Goal: Task Accomplishment & Management: Use online tool/utility

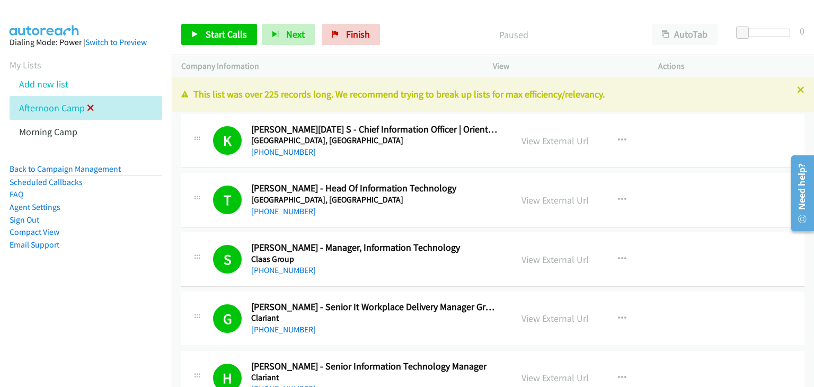
click at [89, 111] on icon at bounding box center [90, 108] width 7 height 7
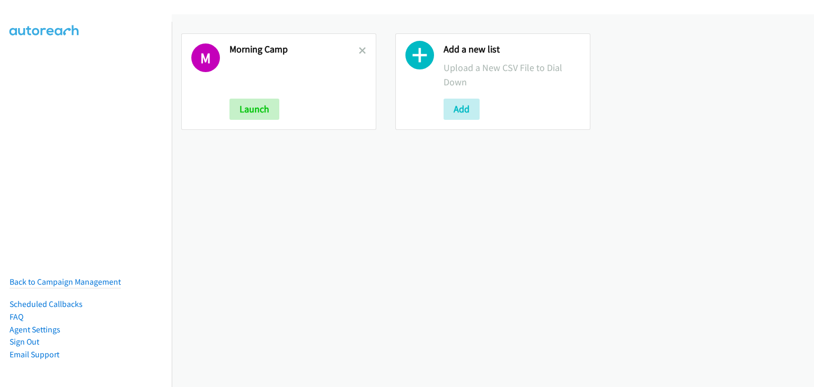
click at [354, 48] on h2 "Morning Camp" at bounding box center [293, 49] width 129 height 12
click at [359, 49] on icon at bounding box center [362, 51] width 7 height 7
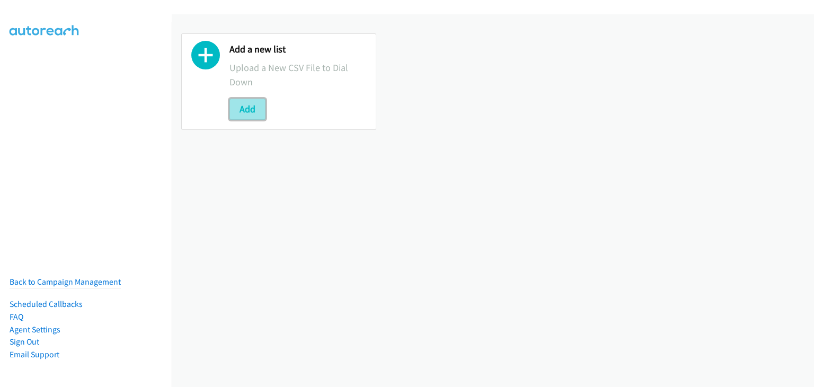
click at [245, 108] on button "Add" at bounding box center [247, 109] width 36 height 21
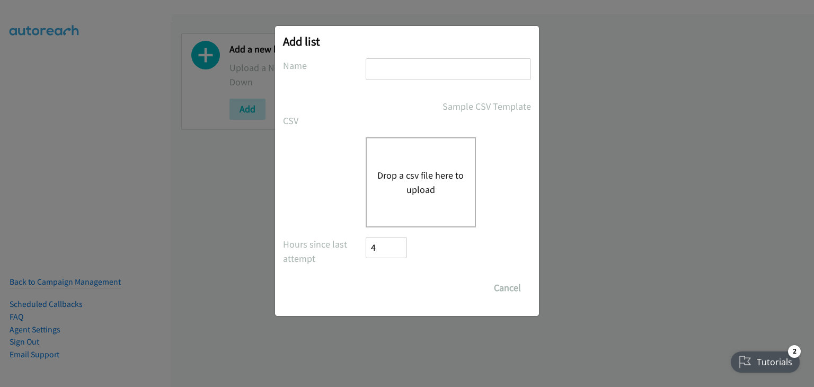
click at [403, 62] on input "text" at bounding box center [447, 69] width 165 height 22
type input "Morning Camp"
click at [389, 171] on button "Drop a csv file here to upload" at bounding box center [420, 182] width 87 height 29
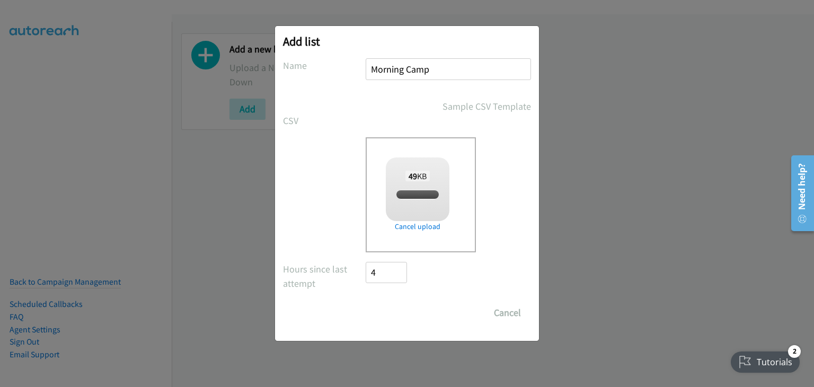
checkbox input "true"
click at [399, 314] on input "Save List" at bounding box center [393, 312] width 56 height 21
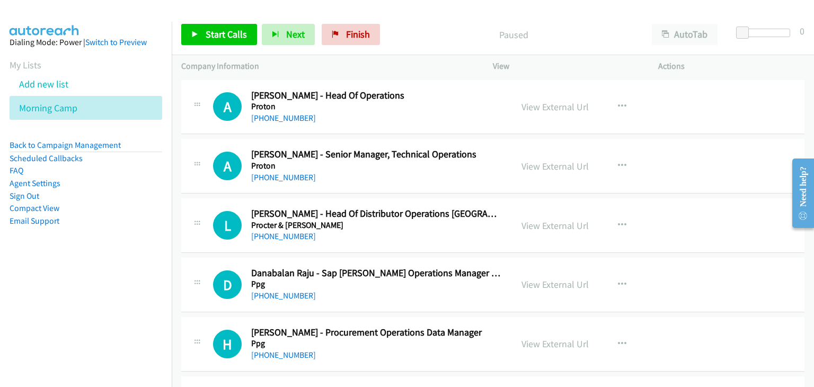
click at [414, 168] on h5 "Proton" at bounding box center [375, 165] width 249 height 11
click at [228, 41] on link "Start Calls" at bounding box center [219, 34] width 76 height 21
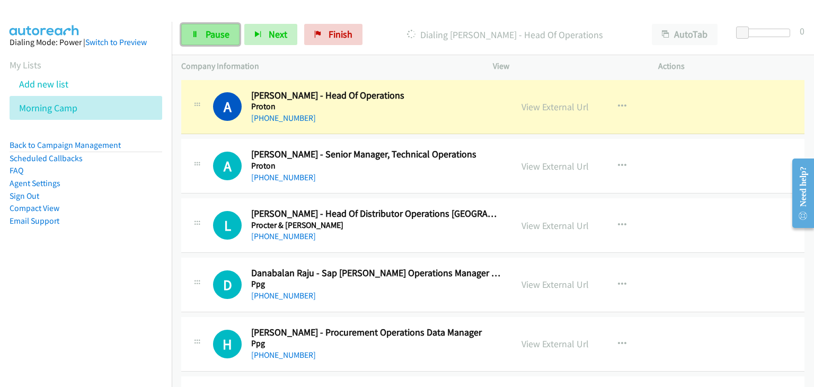
click at [222, 32] on span "Pause" at bounding box center [217, 34] width 24 height 12
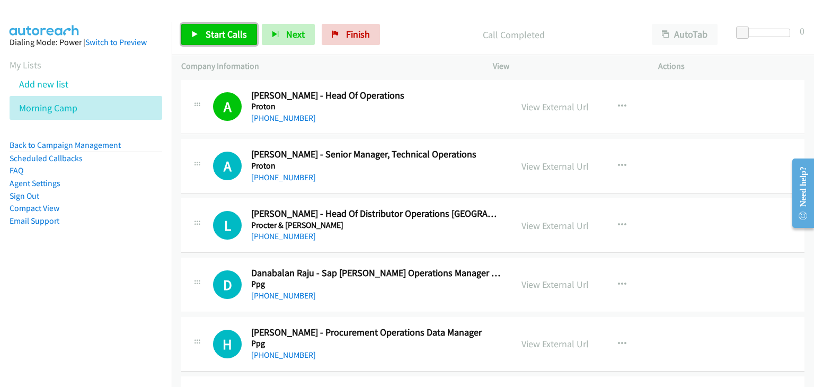
click at [210, 30] on span "Start Calls" at bounding box center [225, 34] width 41 height 12
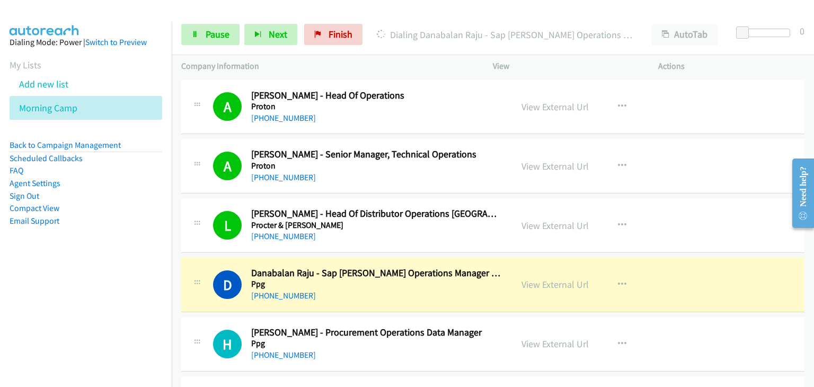
scroll to position [53, 0]
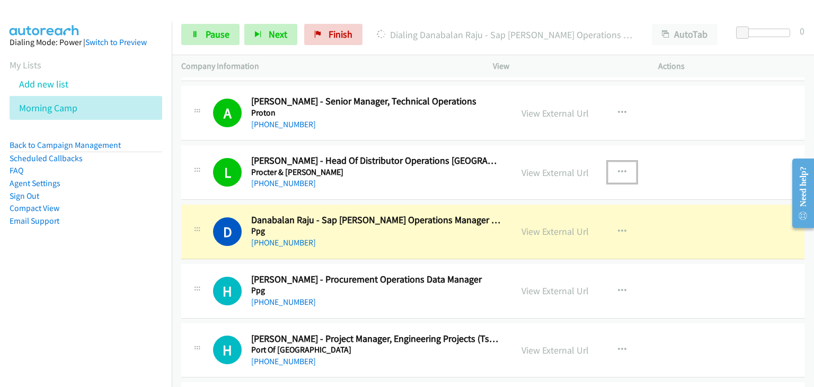
click at [620, 174] on icon "button" at bounding box center [622, 172] width 8 height 8
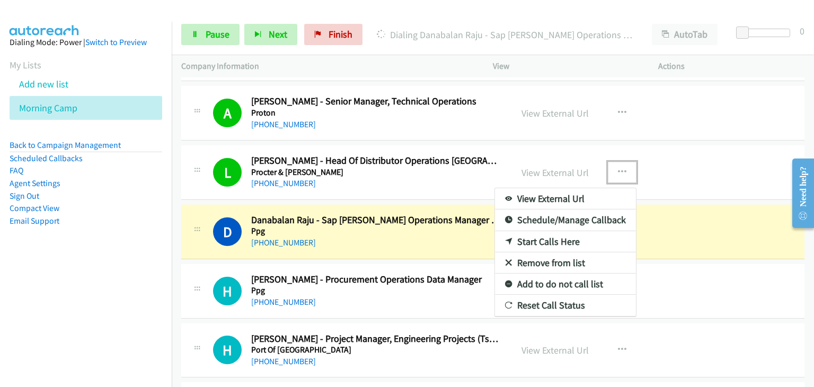
click at [538, 260] on link "Remove from list" at bounding box center [565, 262] width 141 height 21
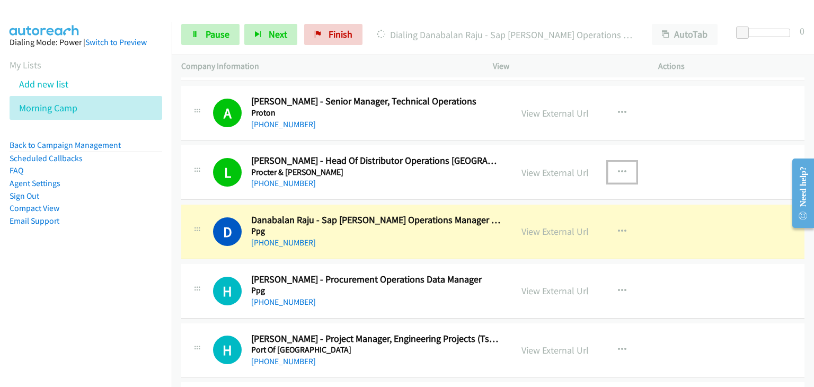
click at [538, 260] on td "D Callback Scheduled Danabalan Raju - Sap [PERSON_NAME] Operations Manager Apac…" at bounding box center [493, 231] width 642 height 59
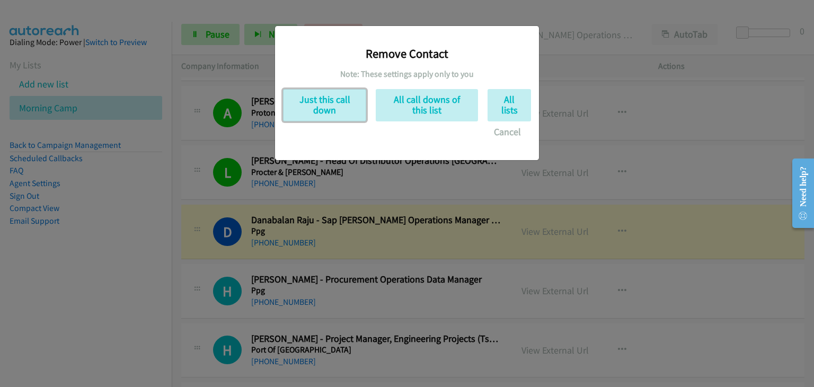
click at [330, 113] on button "Just this call down" at bounding box center [324, 105] width 83 height 32
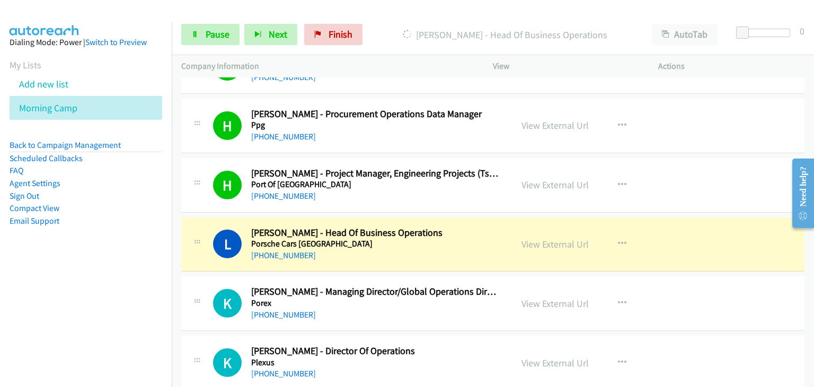
scroll to position [212, 0]
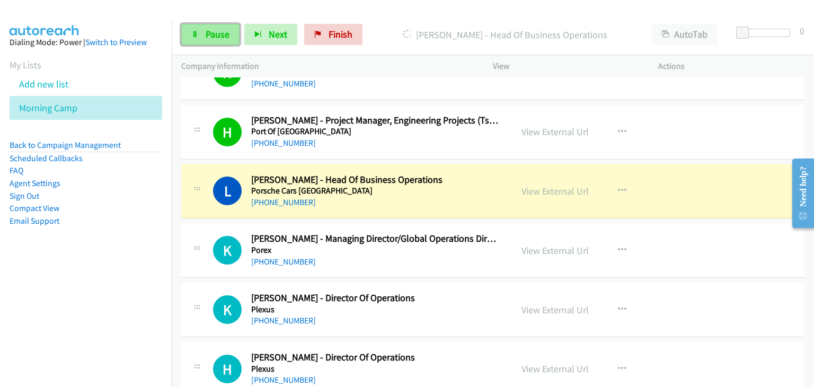
click at [217, 39] on span "Pause" at bounding box center [217, 34] width 24 height 12
click at [217, 38] on span "Pause" at bounding box center [217, 34] width 24 height 12
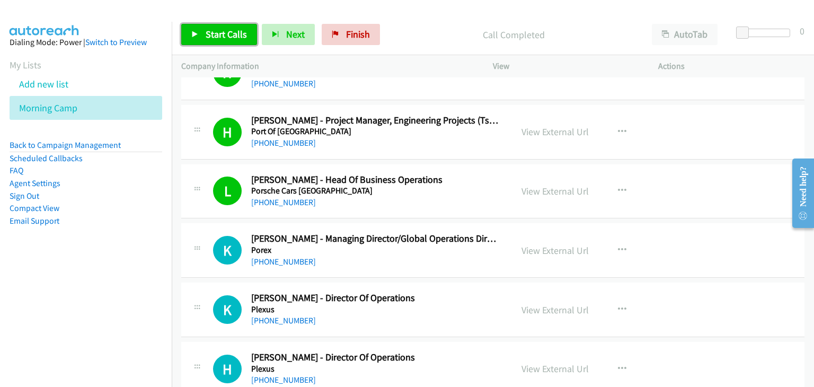
click at [228, 32] on span "Start Calls" at bounding box center [225, 34] width 41 height 12
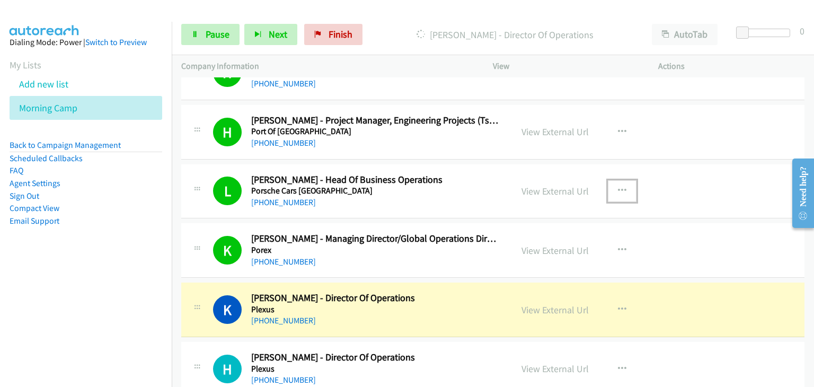
click at [622, 189] on button "button" at bounding box center [621, 190] width 29 height 21
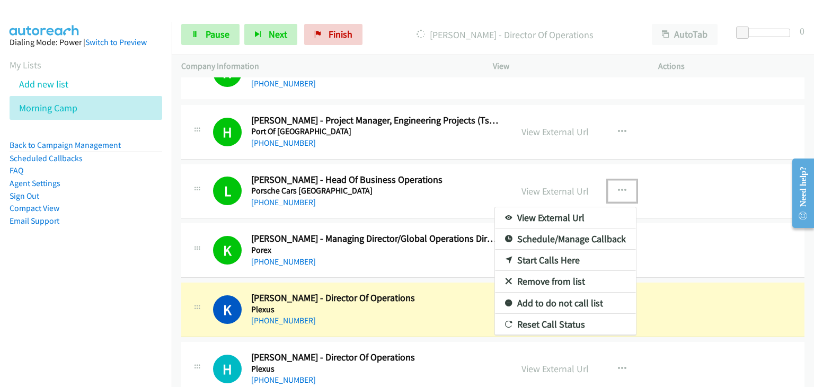
click at [544, 282] on link "Remove from list" at bounding box center [565, 281] width 141 height 21
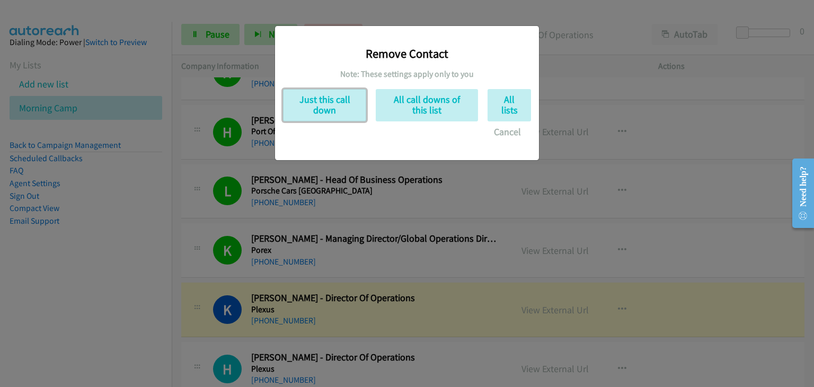
drag, startPoint x: 328, startPoint y: 98, endPoint x: 456, endPoint y: 215, distance: 172.8
click at [328, 99] on button "Just this call down" at bounding box center [324, 105] width 83 height 32
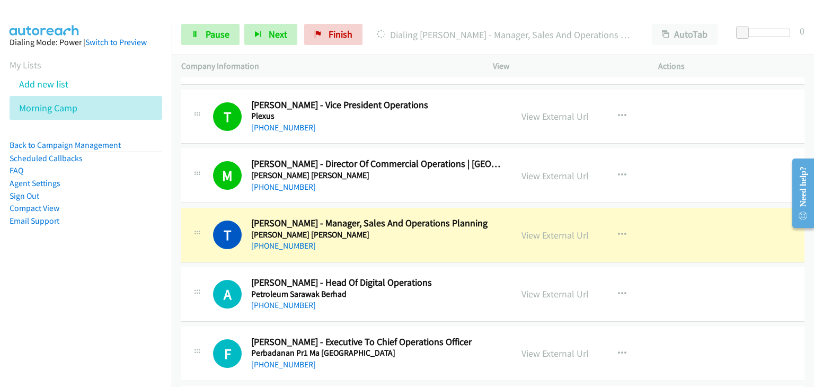
scroll to position [636, 0]
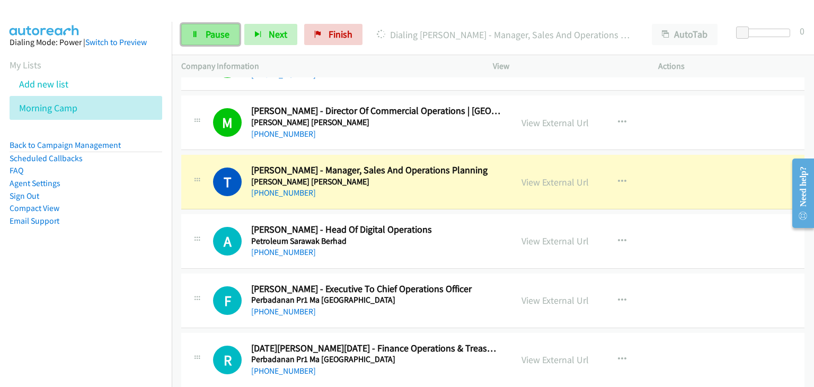
click at [223, 34] on span "Pause" at bounding box center [217, 34] width 24 height 12
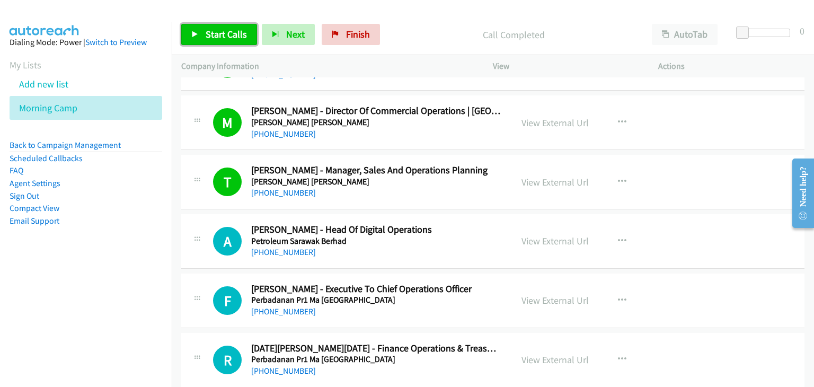
click at [230, 38] on span "Start Calls" at bounding box center [225, 34] width 41 height 12
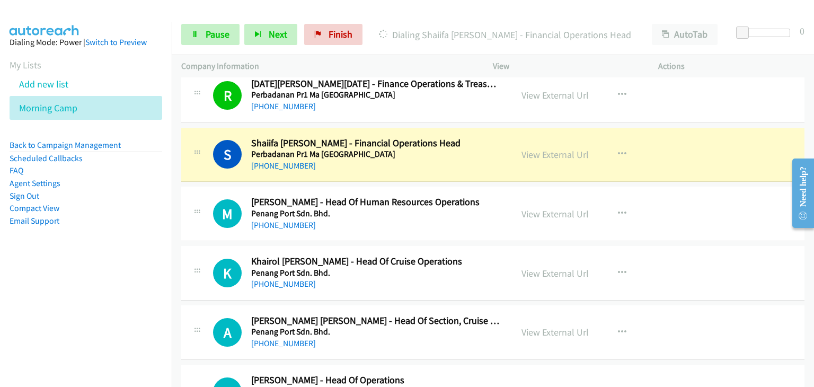
scroll to position [953, 0]
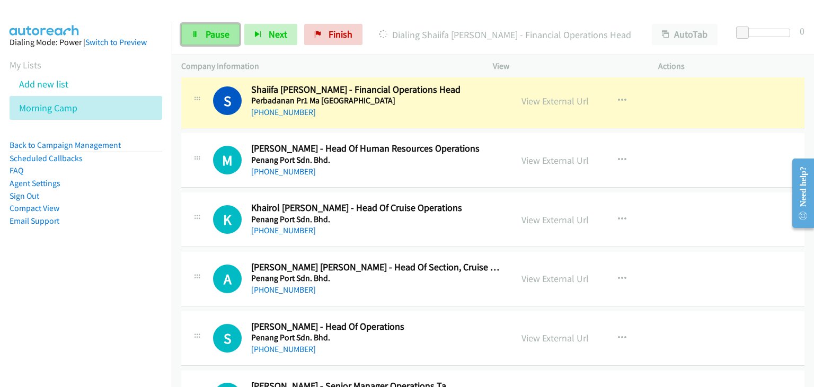
click at [205, 28] on link "Pause" at bounding box center [210, 34] width 58 height 21
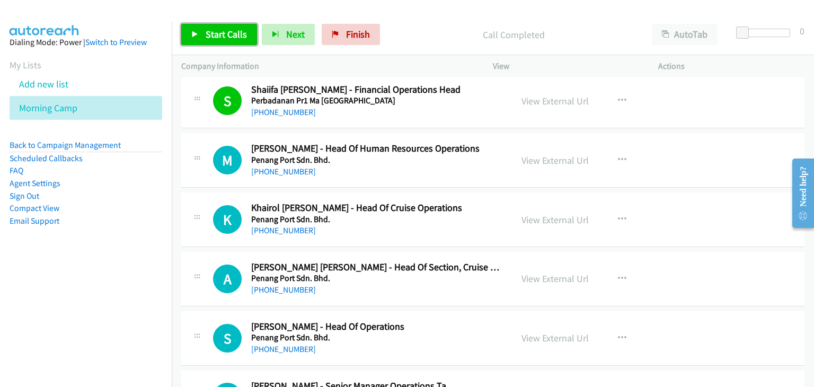
click at [234, 36] on span "Start Calls" at bounding box center [225, 34] width 41 height 12
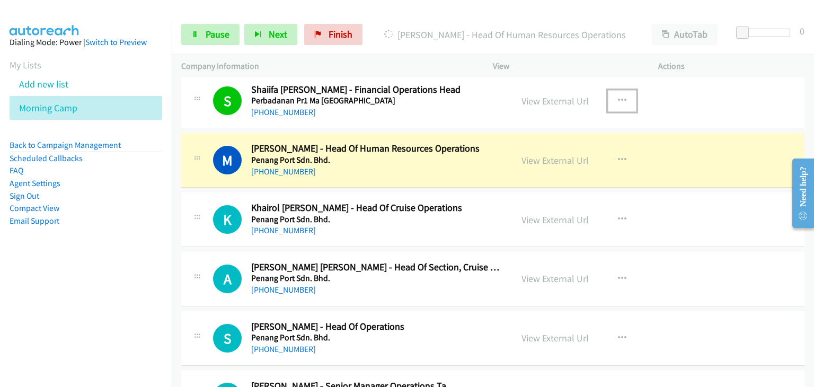
click at [618, 96] on icon "button" at bounding box center [622, 100] width 8 height 8
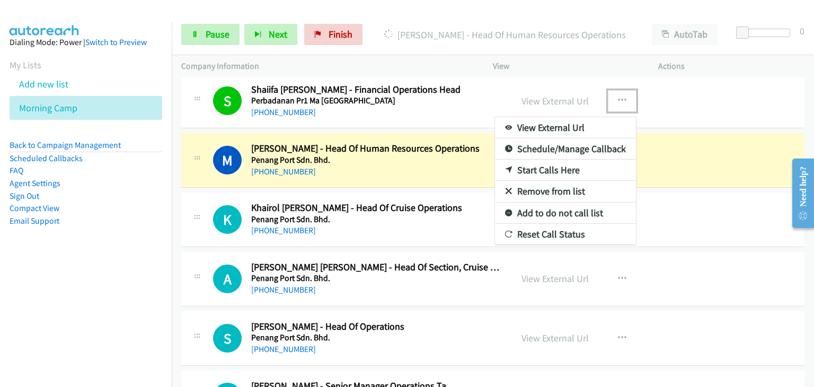
click at [548, 185] on link "Remove from list" at bounding box center [565, 191] width 141 height 21
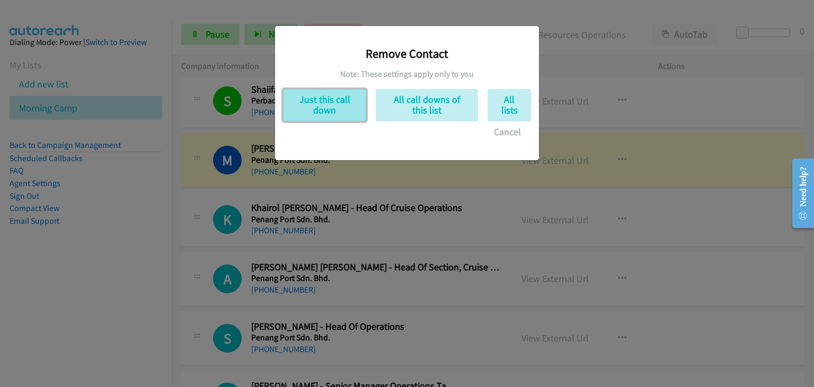
click at [299, 92] on button "Just this call down" at bounding box center [324, 105] width 83 height 32
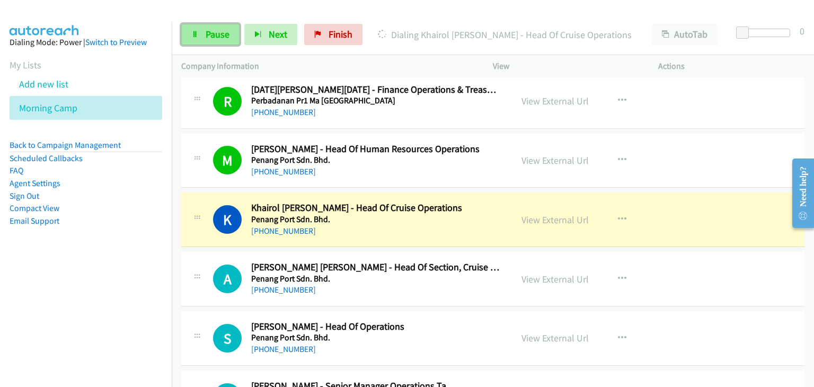
click at [222, 26] on link "Pause" at bounding box center [210, 34] width 58 height 21
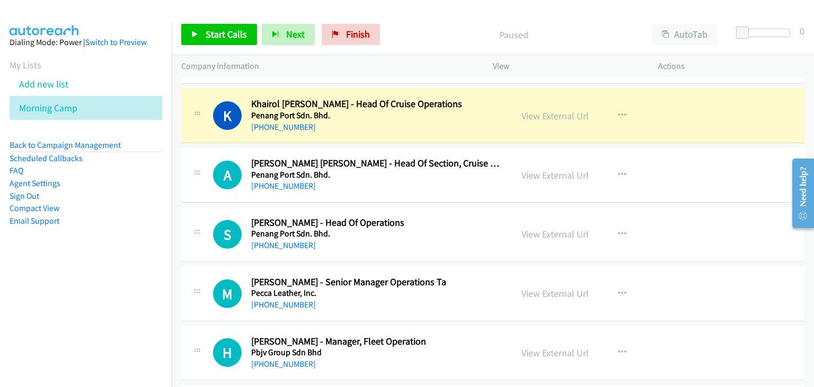
scroll to position [1000, 0]
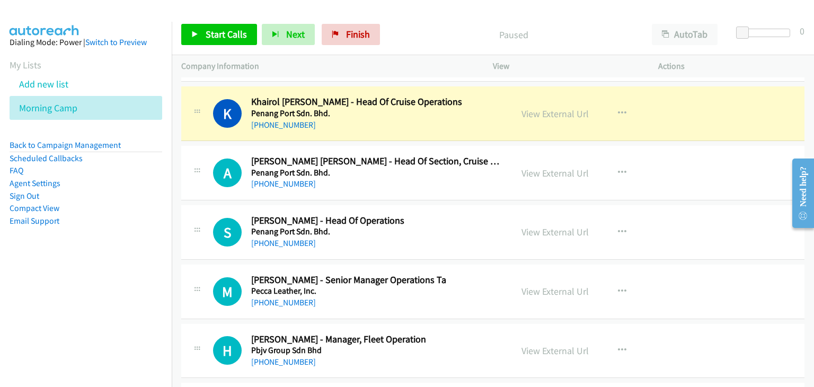
click at [551, 137] on div "K Callback Scheduled Khairol [PERSON_NAME] - Head Of Cruise Operations Penang P…" at bounding box center [492, 113] width 623 height 55
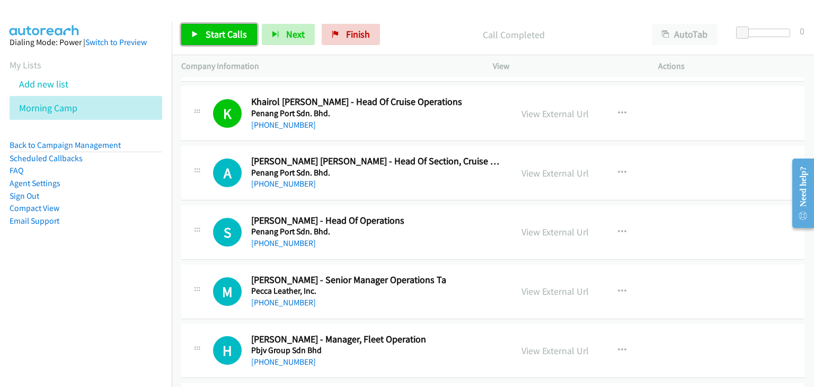
click at [187, 33] on link "Start Calls" at bounding box center [219, 34] width 76 height 21
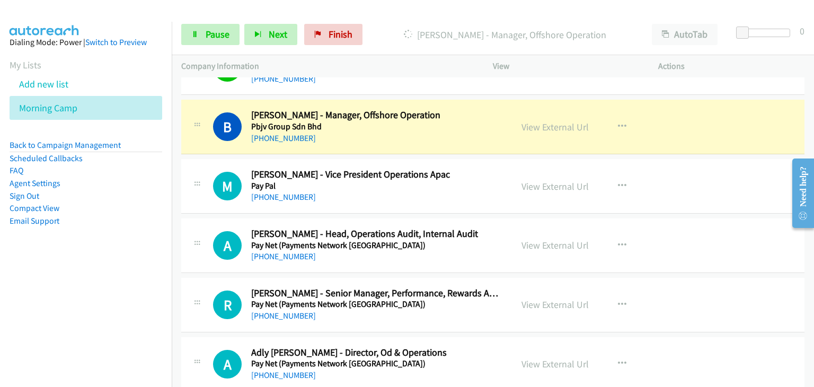
scroll to position [1265, 0]
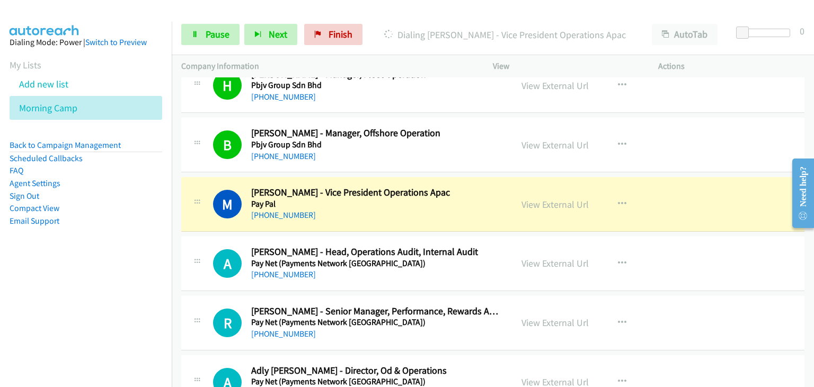
drag, startPoint x: 667, startPoint y: 238, endPoint x: 653, endPoint y: 244, distance: 16.1
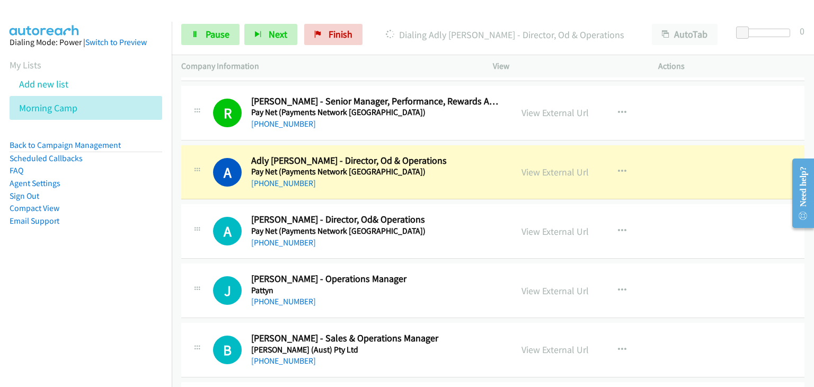
scroll to position [1477, 0]
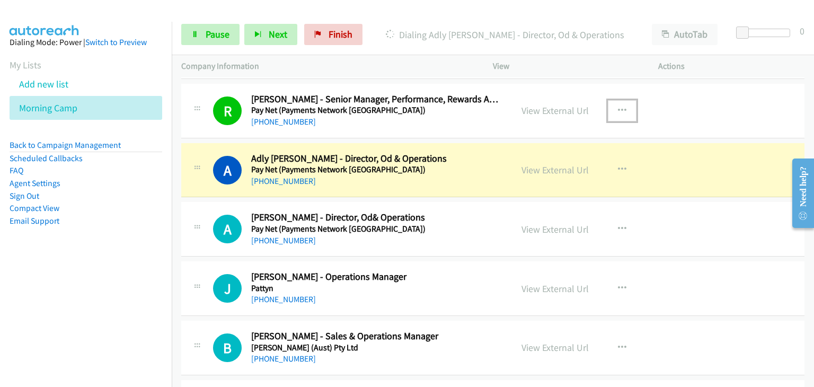
click at [618, 106] on icon "button" at bounding box center [622, 110] width 8 height 8
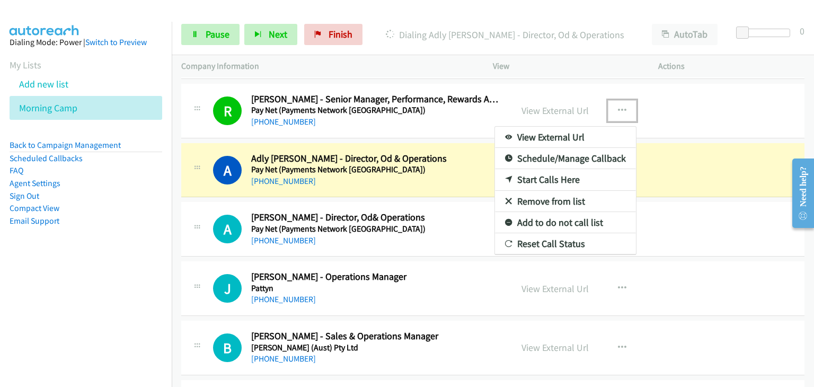
click at [557, 192] on link "Remove from list" at bounding box center [565, 201] width 141 height 21
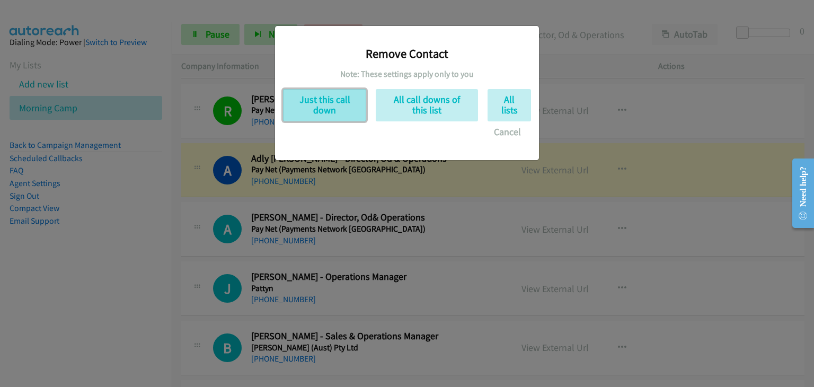
click at [342, 110] on button "Just this call down" at bounding box center [324, 105] width 83 height 32
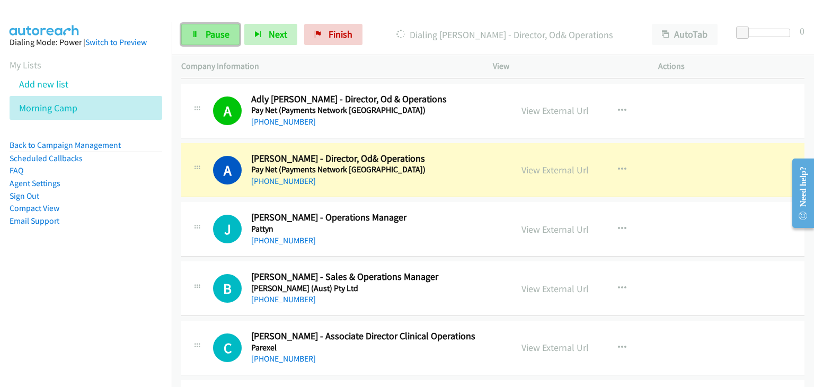
click at [206, 37] on span "Pause" at bounding box center [217, 34] width 24 height 12
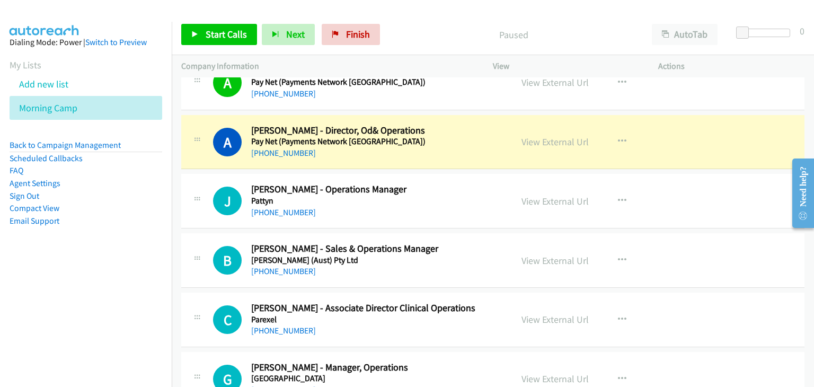
scroll to position [1530, 0]
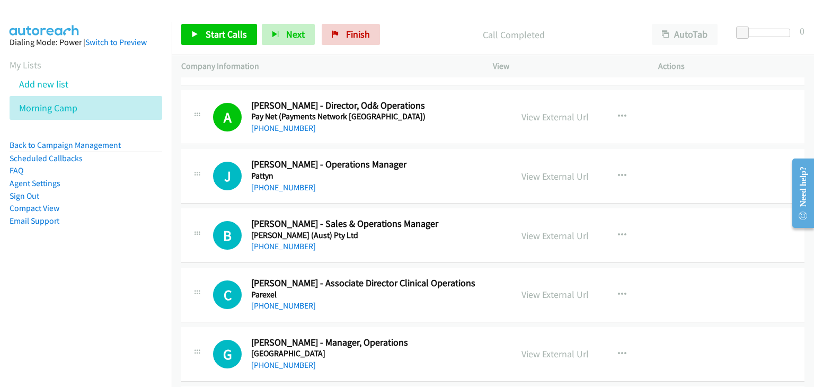
click at [212, 22] on div "Start Calls Pause Next Finish Call Completed AutoTab AutoTab 0" at bounding box center [493, 34] width 642 height 41
click at [212, 28] on span "Start Calls" at bounding box center [225, 34] width 41 height 12
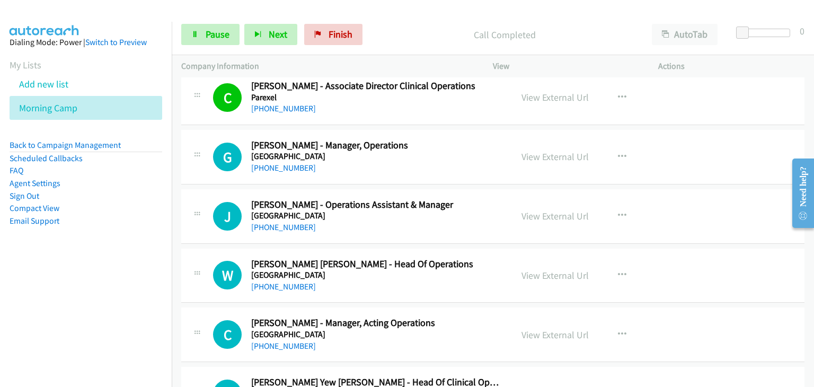
scroll to position [1741, 0]
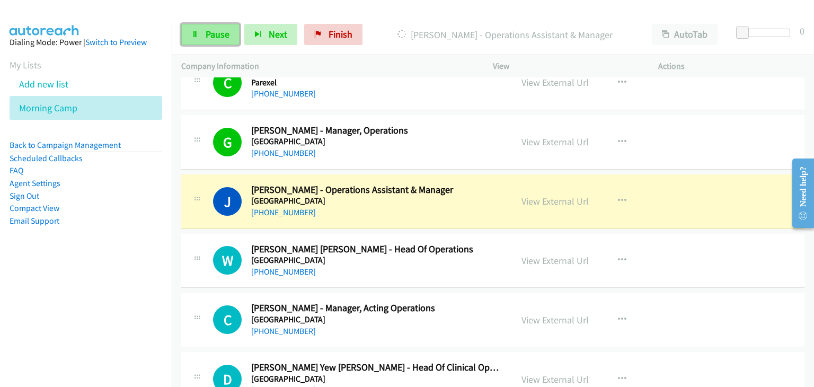
click at [200, 43] on link "Pause" at bounding box center [210, 34] width 58 height 21
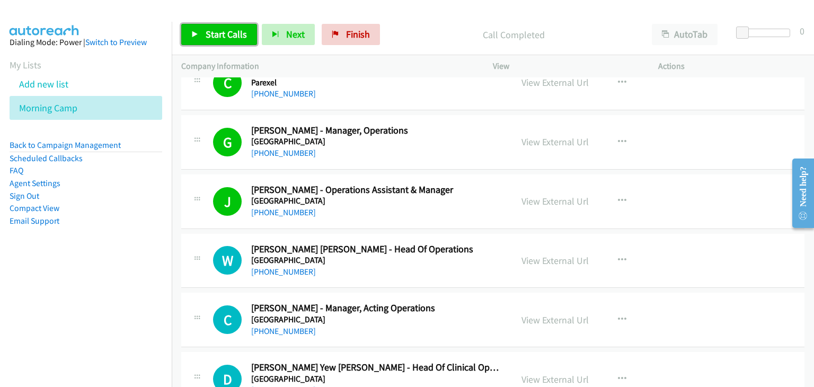
click at [203, 41] on link "Start Calls" at bounding box center [219, 34] width 76 height 21
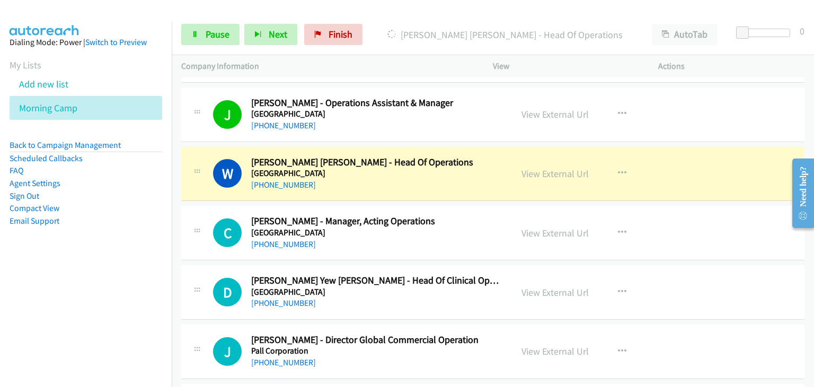
scroll to position [1847, 0]
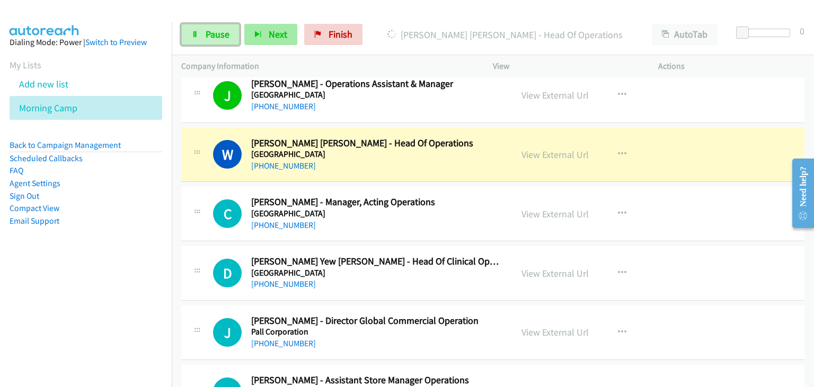
drag, startPoint x: 210, startPoint y: 33, endPoint x: 257, endPoint y: 33, distance: 47.7
click at [210, 33] on span "Pause" at bounding box center [217, 34] width 24 height 12
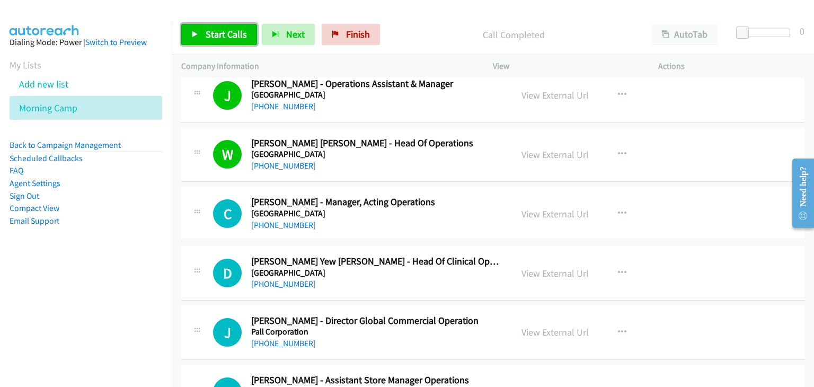
drag, startPoint x: 229, startPoint y: 32, endPoint x: 408, endPoint y: 21, distance: 179.4
click at [229, 32] on span "Start Calls" at bounding box center [225, 34] width 41 height 12
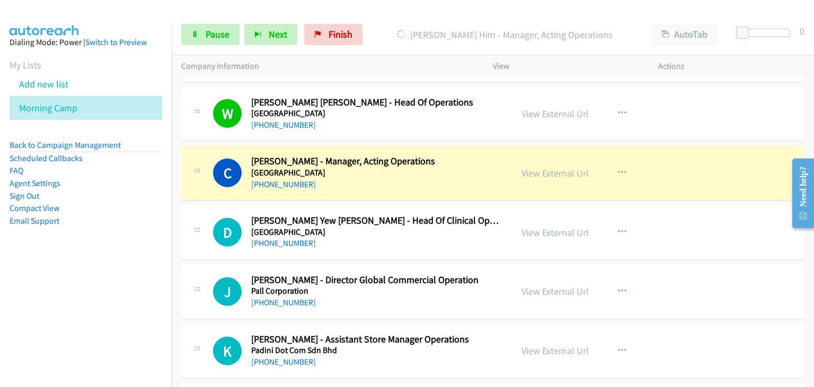
scroll to position [1900, 0]
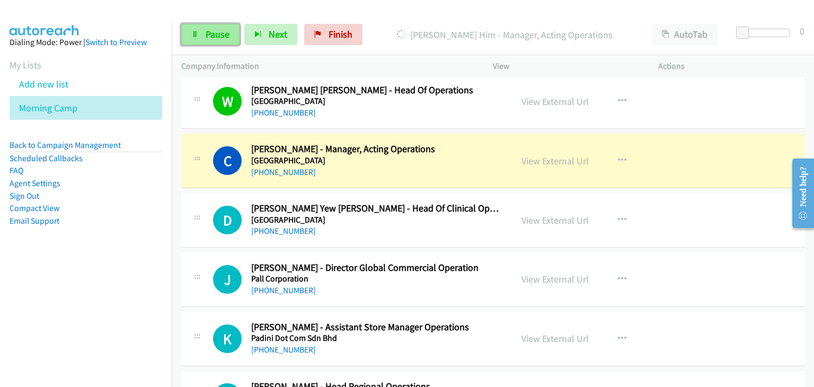
click at [221, 34] on span "Pause" at bounding box center [217, 34] width 24 height 12
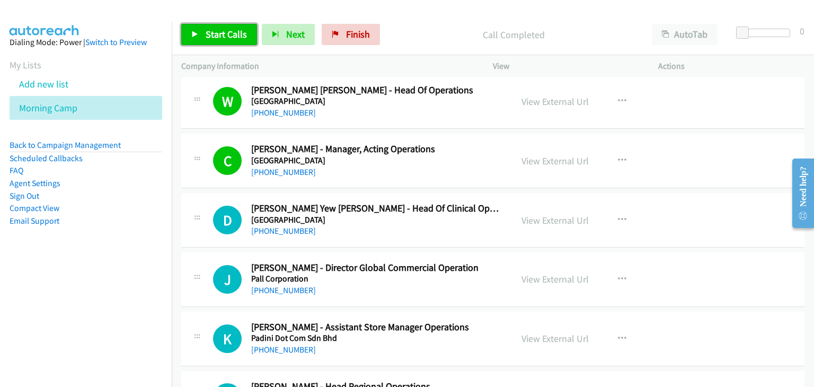
click at [221, 35] on span "Start Calls" at bounding box center [225, 34] width 41 height 12
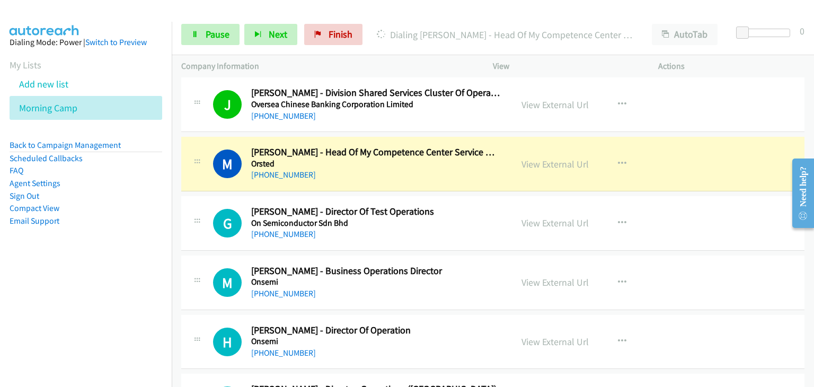
scroll to position [2271, 0]
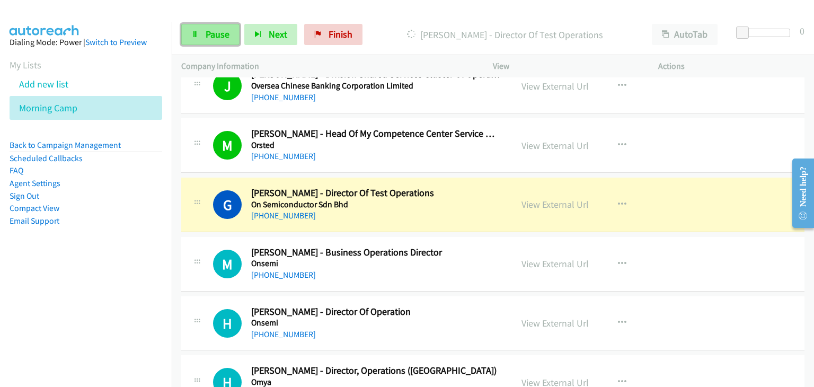
click at [209, 29] on span "Pause" at bounding box center [217, 34] width 24 height 12
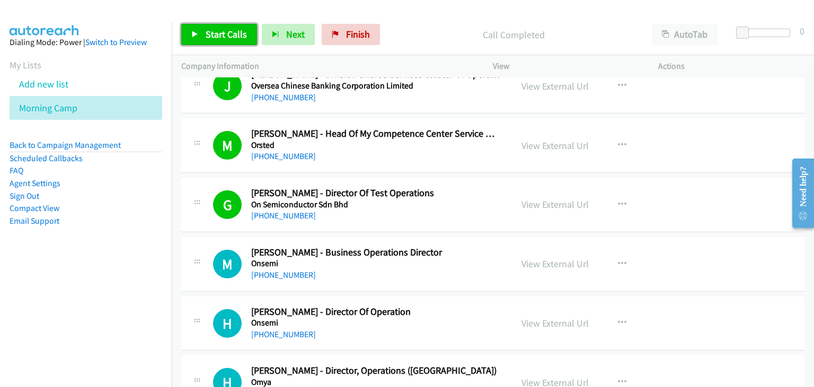
click at [189, 36] on link "Start Calls" at bounding box center [219, 34] width 76 height 21
click at [621, 200] on icon "button" at bounding box center [622, 204] width 8 height 8
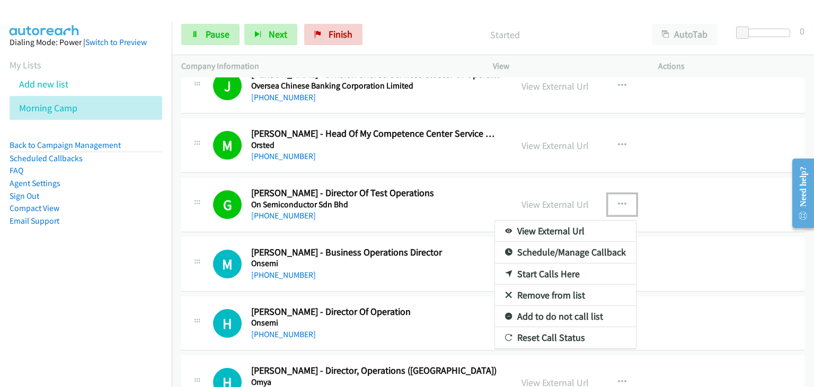
click at [542, 287] on link "Remove from list" at bounding box center [565, 294] width 141 height 21
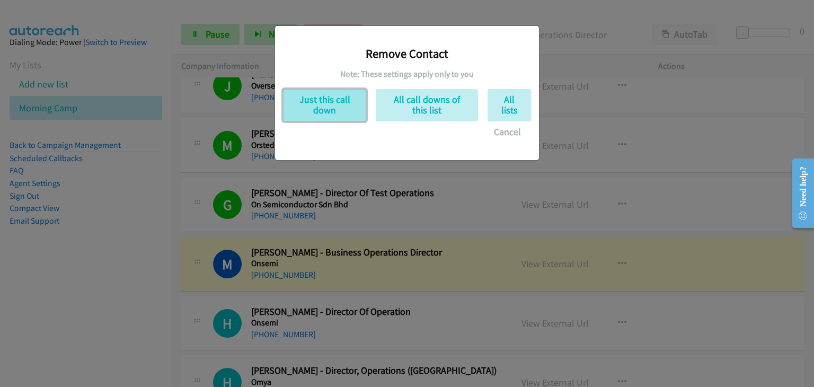
drag, startPoint x: 307, startPoint y: 109, endPoint x: 316, endPoint y: 115, distance: 10.9
click at [307, 109] on button "Just this call down" at bounding box center [324, 105] width 83 height 32
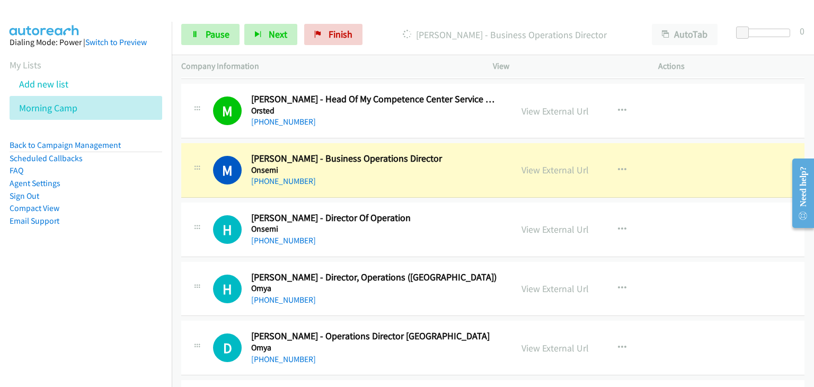
scroll to position [2324, 0]
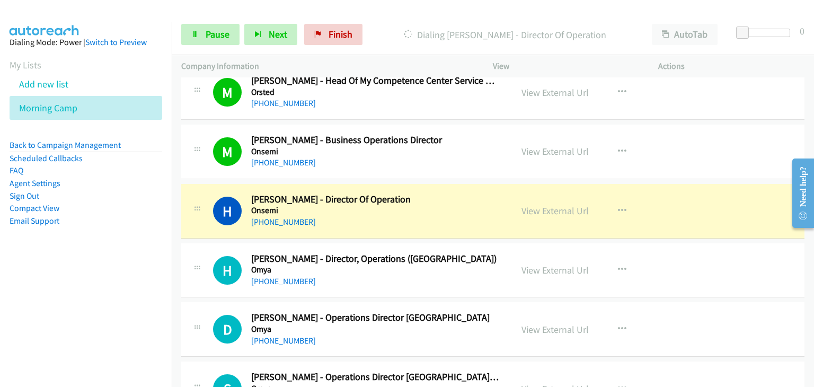
click at [710, 258] on div "H Callback Scheduled [PERSON_NAME] - Director, Operations ([GEOGRAPHIC_DATA]) O…" at bounding box center [492, 270] width 623 height 55
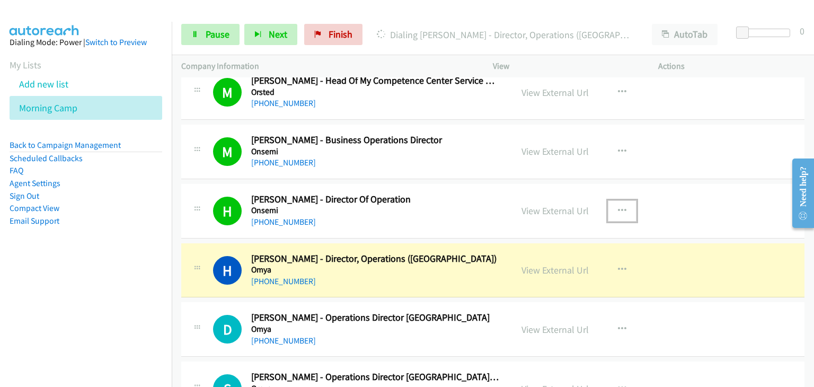
click at [620, 207] on icon "button" at bounding box center [622, 211] width 8 height 8
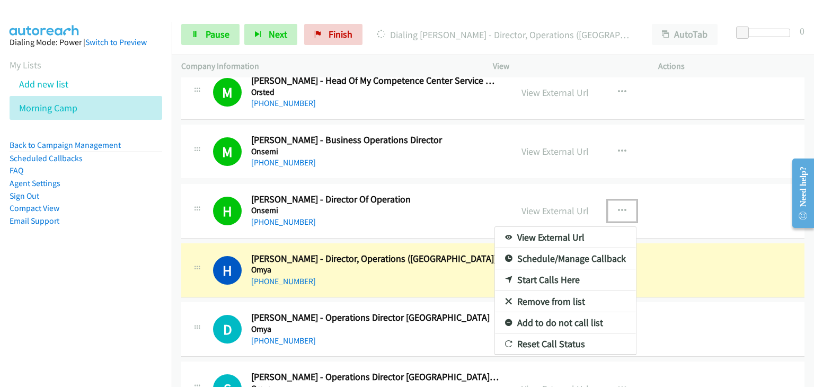
click at [550, 291] on link "Remove from list" at bounding box center [565, 301] width 141 height 21
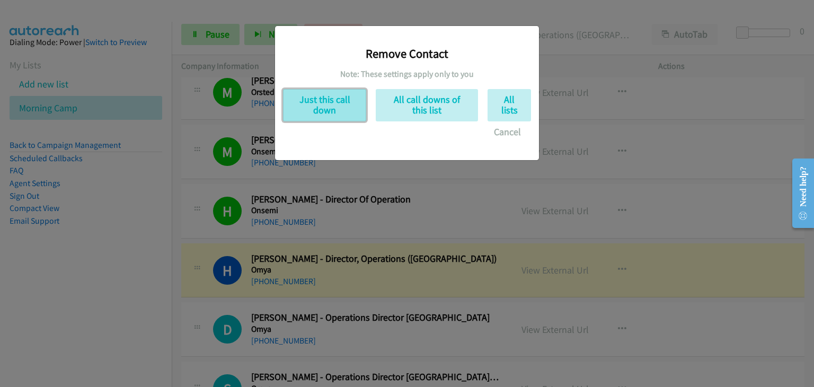
click at [329, 109] on button "Just this call down" at bounding box center [324, 105] width 83 height 32
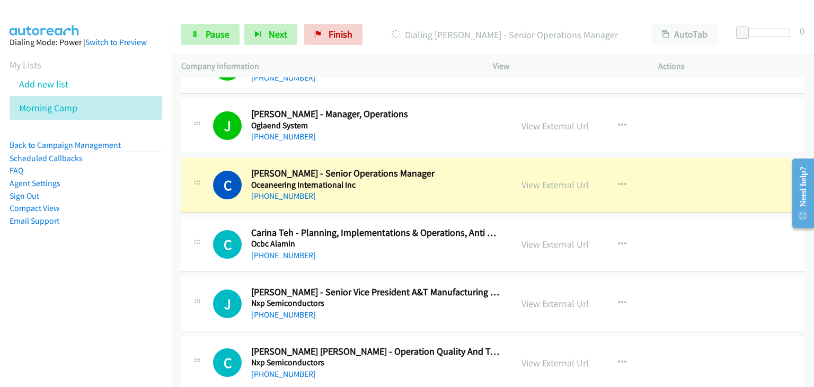
scroll to position [2589, 0]
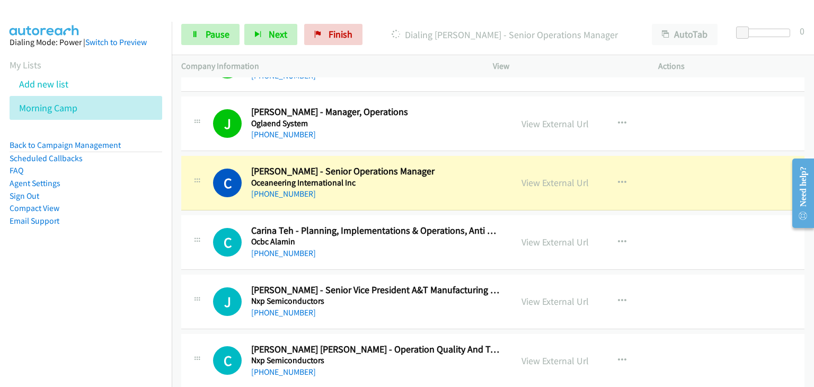
click at [689, 186] on div "C Callback Scheduled [PERSON_NAME] - Senior Operations Manager Oceaneering Inte…" at bounding box center [492, 183] width 623 height 55
click at [221, 34] on span "Pause" at bounding box center [217, 34] width 24 height 12
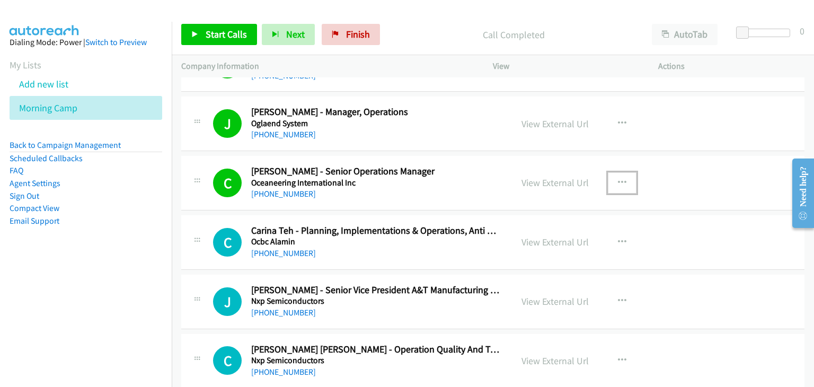
click at [625, 177] on button "button" at bounding box center [621, 182] width 29 height 21
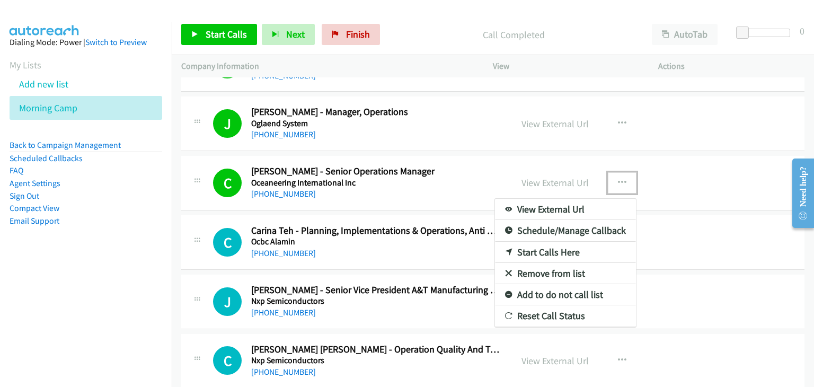
click at [551, 263] on link "Remove from list" at bounding box center [565, 273] width 141 height 21
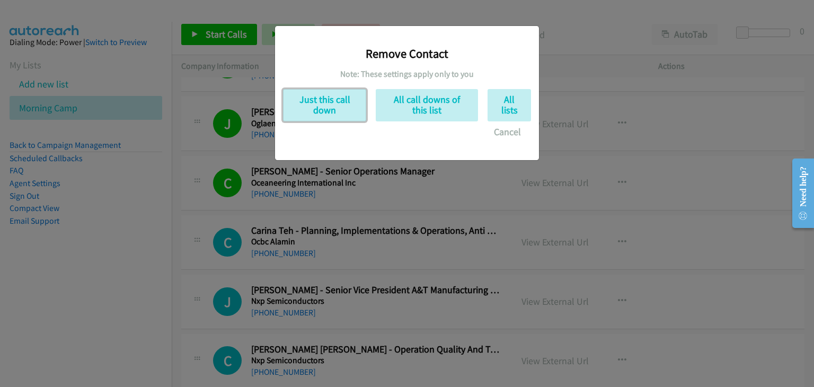
drag, startPoint x: 326, startPoint y: 113, endPoint x: 347, endPoint y: 140, distance: 34.7
click at [329, 115] on button "Just this call down" at bounding box center [324, 105] width 83 height 32
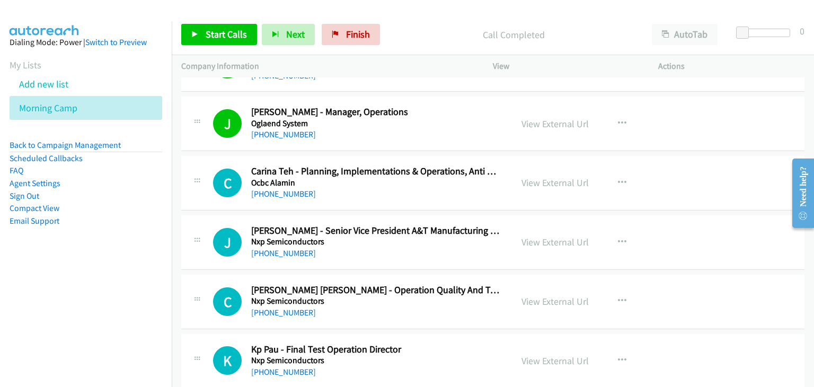
click at [225, 86] on div "S Callback Scheduled [PERSON_NAME] - Operations Director Southeast Asia & [GEOG…" at bounding box center [492, 64] width 623 height 55
click at [210, 34] on span "Start Calls" at bounding box center [225, 34] width 41 height 12
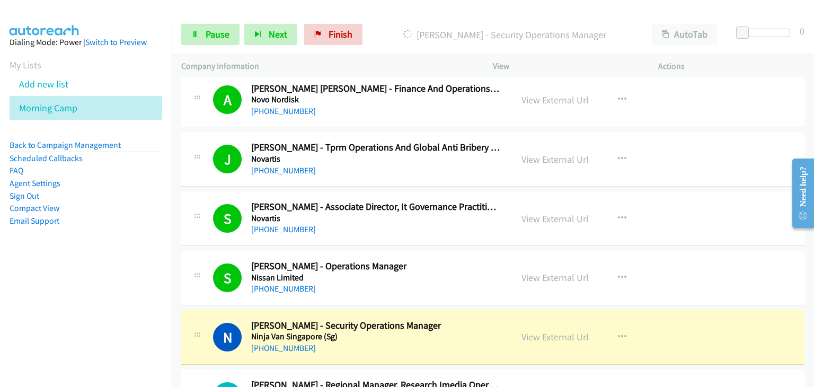
scroll to position [3171, 0]
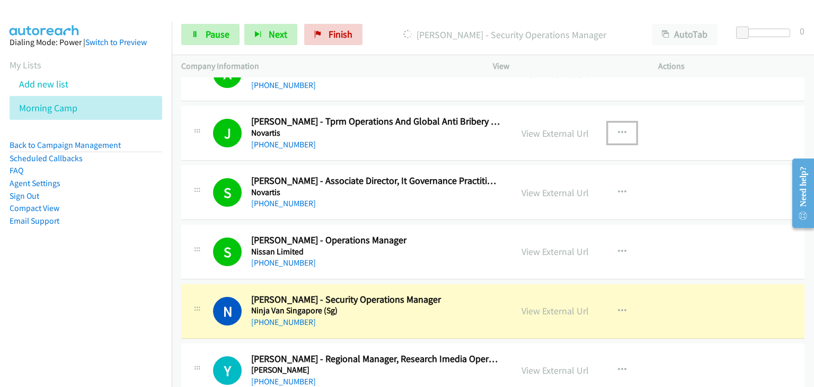
click at [619, 130] on icon "button" at bounding box center [622, 133] width 8 height 8
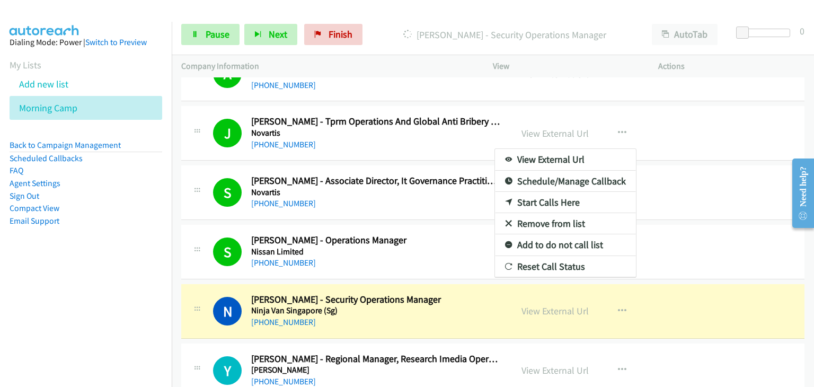
click at [582, 220] on link "Remove from list" at bounding box center [565, 223] width 141 height 21
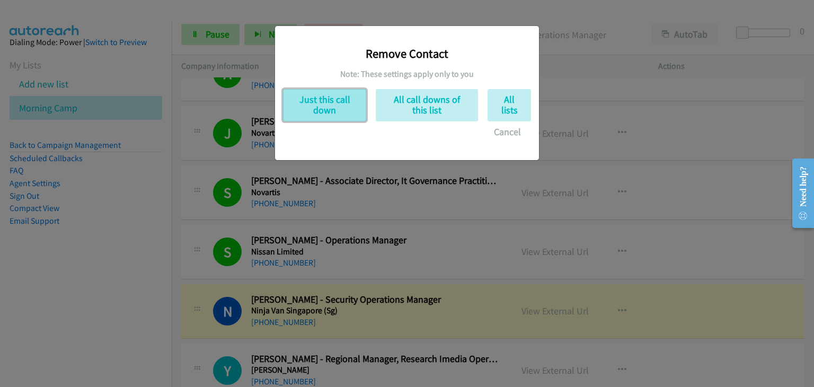
click at [315, 115] on button "Just this call down" at bounding box center [324, 105] width 83 height 32
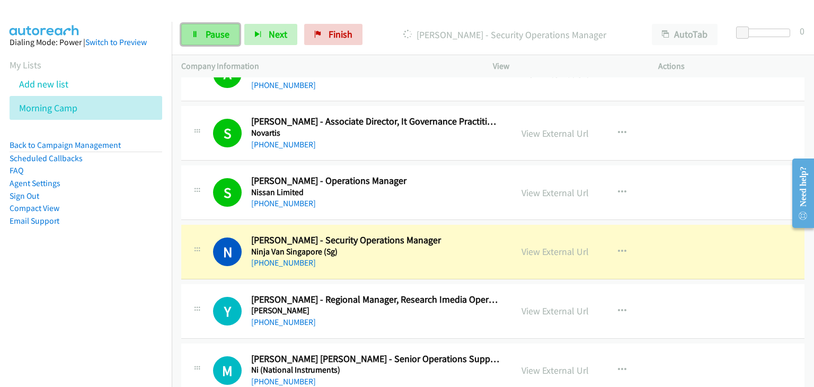
click at [222, 34] on span "Pause" at bounding box center [217, 34] width 24 height 12
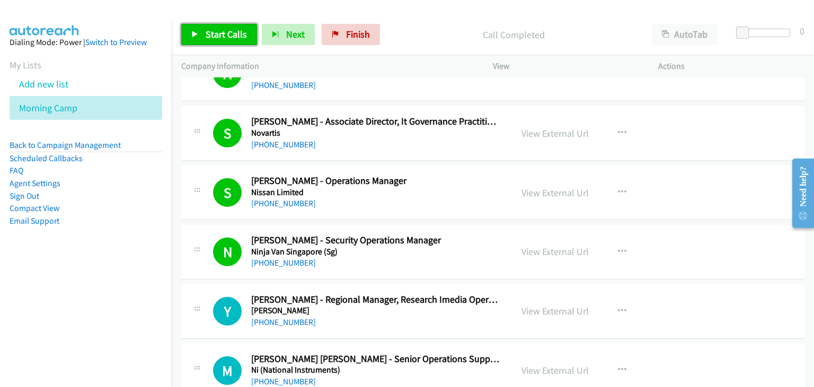
drag, startPoint x: 214, startPoint y: 34, endPoint x: 220, endPoint y: 36, distance: 6.6
click at [214, 34] on span "Start Calls" at bounding box center [225, 34] width 41 height 12
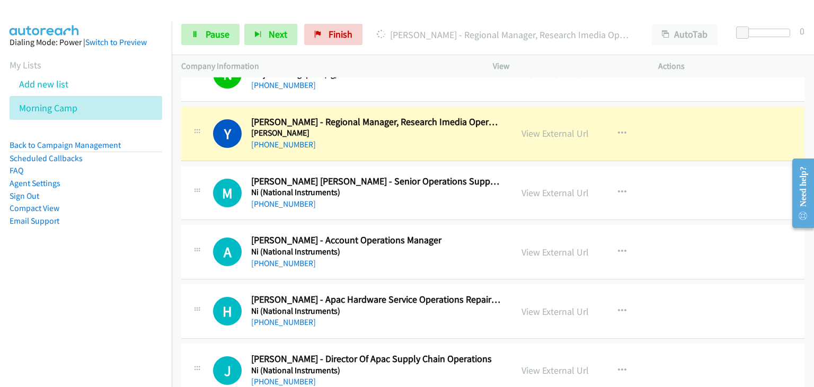
scroll to position [3330, 0]
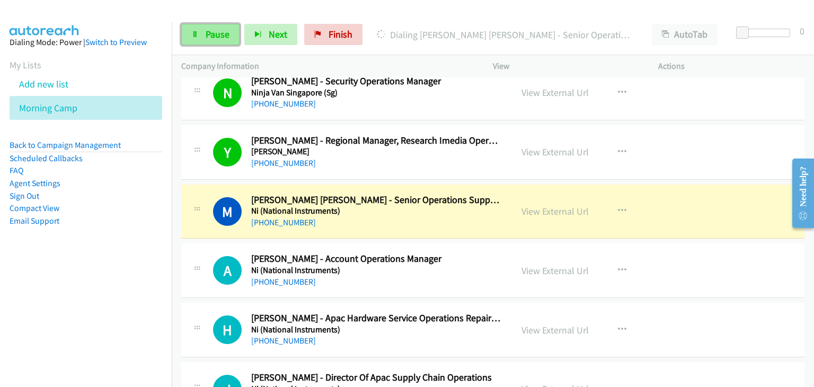
click at [208, 29] on span "Pause" at bounding box center [217, 34] width 24 height 12
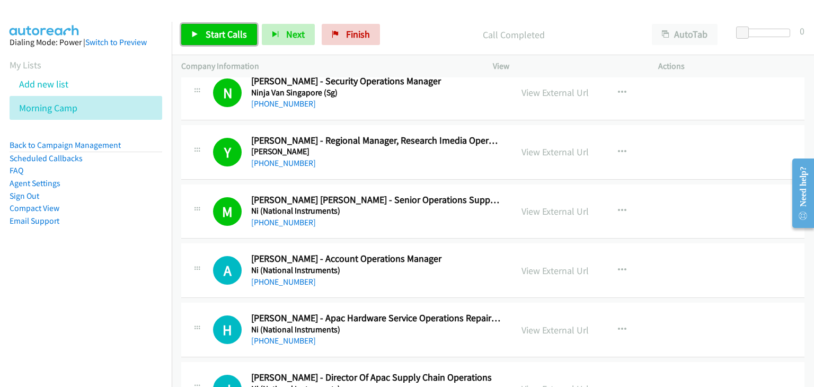
drag, startPoint x: 206, startPoint y: 39, endPoint x: 239, endPoint y: 56, distance: 37.4
click at [207, 39] on span "Start Calls" at bounding box center [225, 34] width 41 height 12
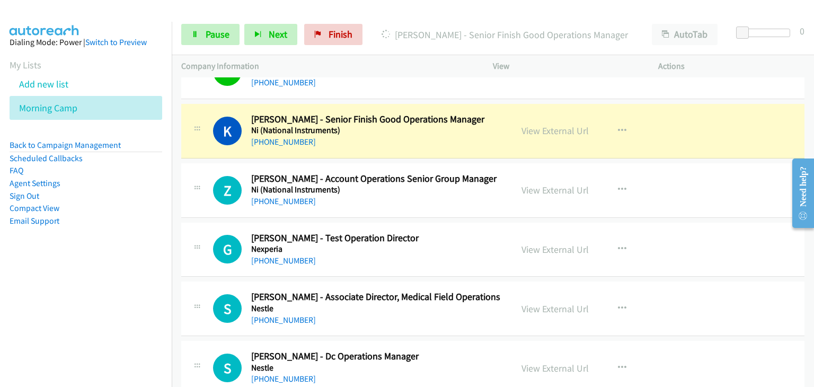
scroll to position [3648, 0]
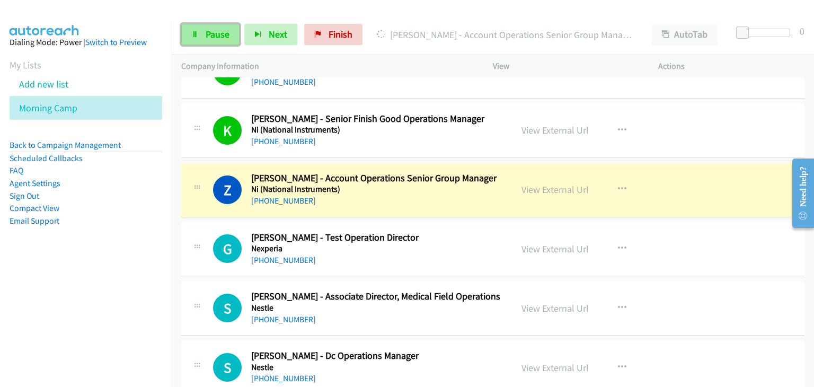
drag, startPoint x: 201, startPoint y: 33, endPoint x: 220, endPoint y: 37, distance: 18.8
click at [202, 33] on link "Pause" at bounding box center [210, 34] width 58 height 21
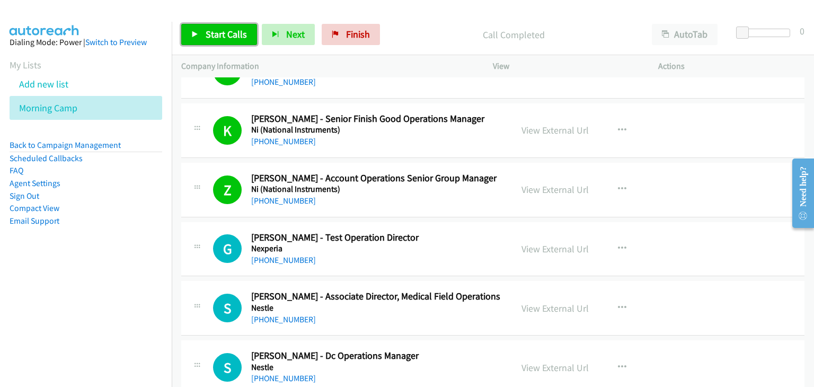
click at [246, 33] on link "Start Calls" at bounding box center [219, 34] width 76 height 21
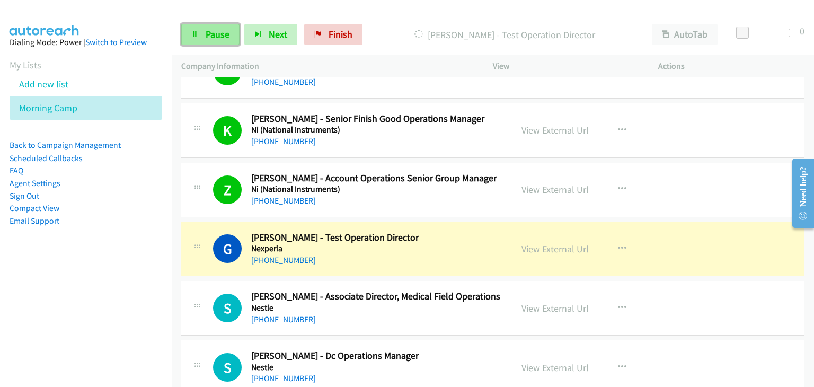
click at [229, 38] on link "Pause" at bounding box center [210, 34] width 58 height 21
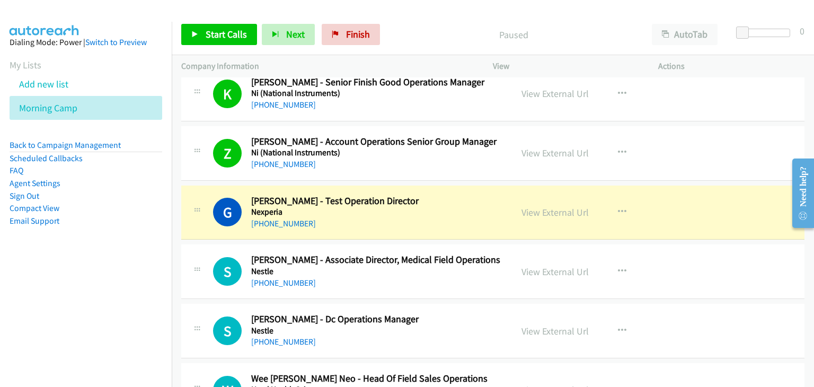
scroll to position [3701, 0]
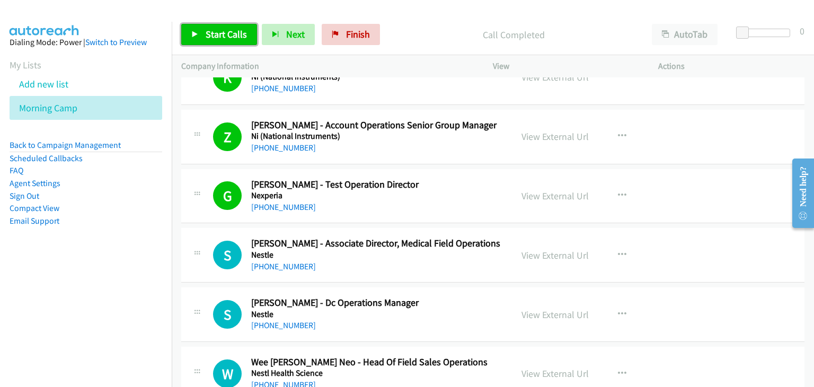
click at [220, 25] on link "Start Calls" at bounding box center [219, 34] width 76 height 21
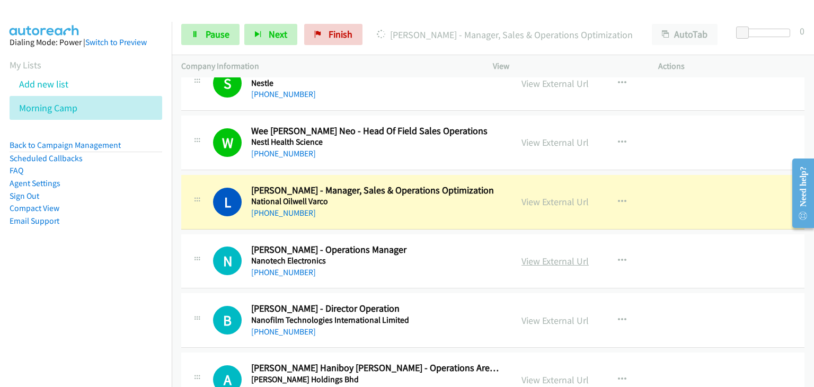
scroll to position [3966, 0]
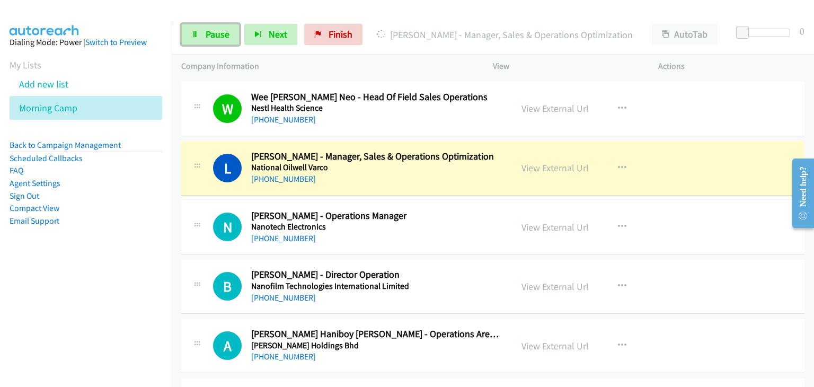
drag, startPoint x: 203, startPoint y: 34, endPoint x: 254, endPoint y: 61, distance: 58.0
click at [203, 34] on link "Pause" at bounding box center [210, 34] width 58 height 21
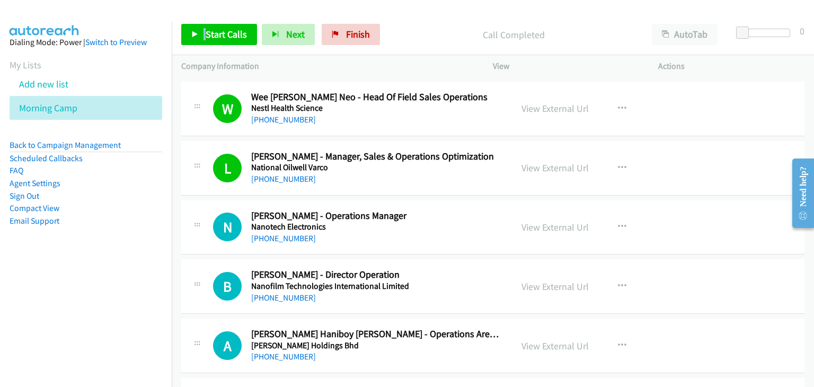
click at [205, 24] on div "Start Calls Pause Next Finish Call Completed AutoTab AutoTab 0" at bounding box center [493, 34] width 642 height 41
click at [209, 29] on span "Start Calls" at bounding box center [225, 34] width 41 height 12
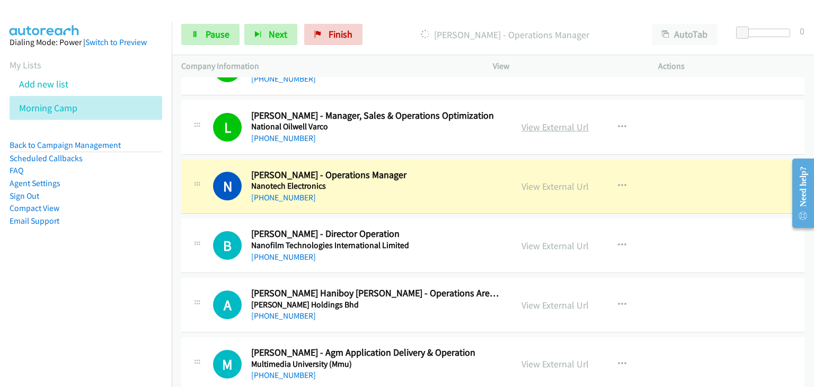
scroll to position [4019, 0]
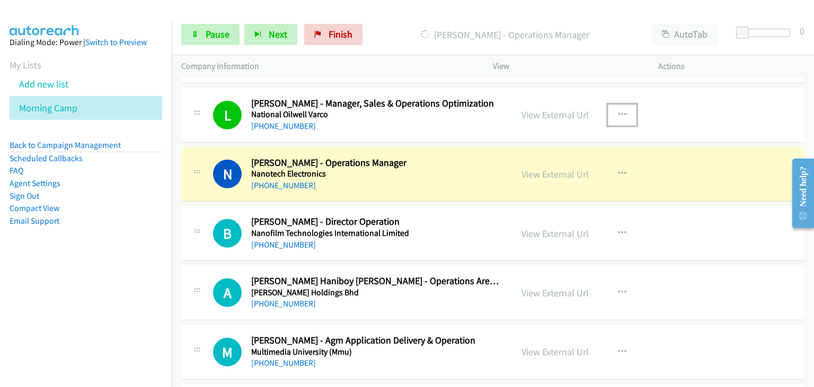
click at [623, 110] on button "button" at bounding box center [621, 114] width 29 height 21
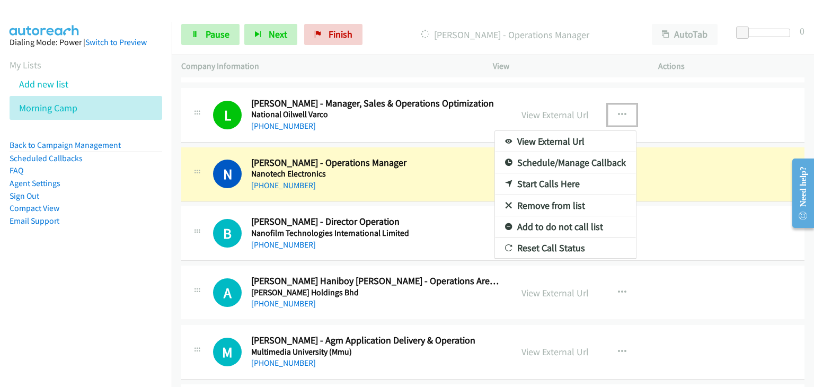
click at [544, 200] on link "Remove from list" at bounding box center [565, 205] width 141 height 21
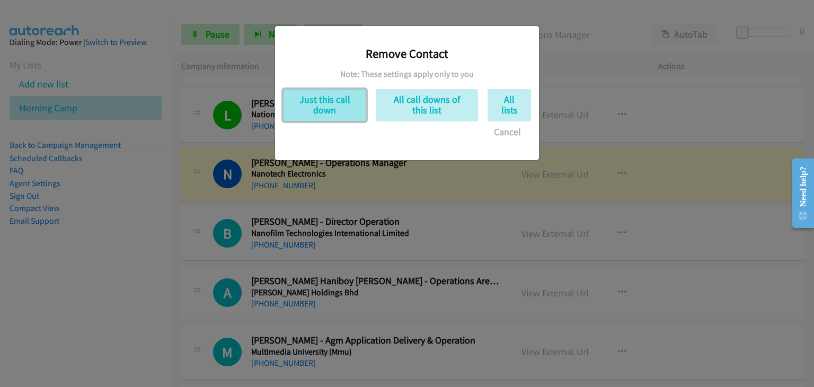
click at [297, 110] on button "Just this call down" at bounding box center [324, 105] width 83 height 32
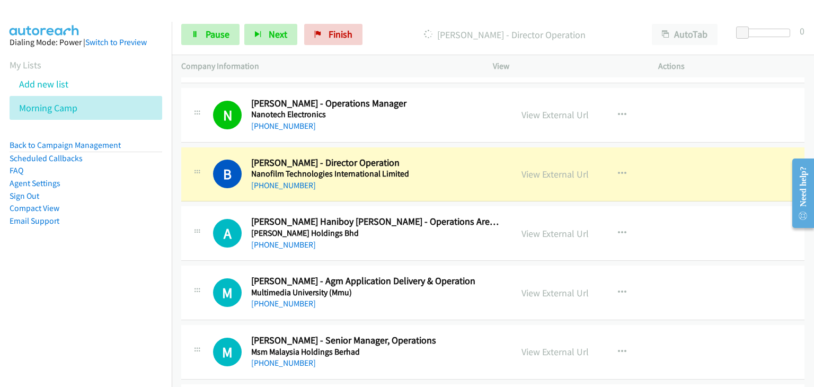
scroll to position [4072, 0]
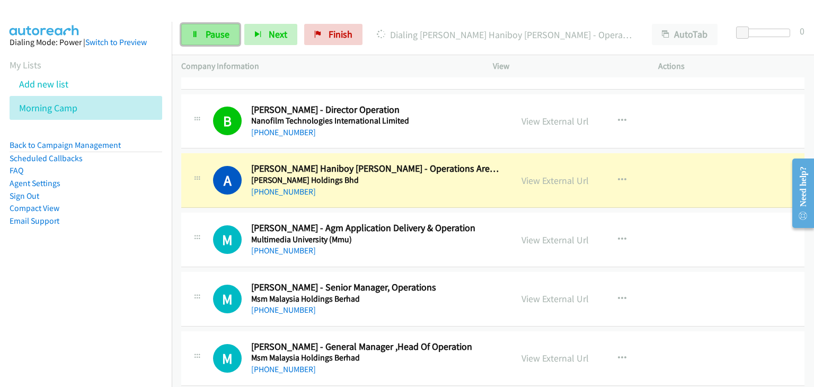
click at [194, 33] on icon at bounding box center [194, 34] width 7 height 7
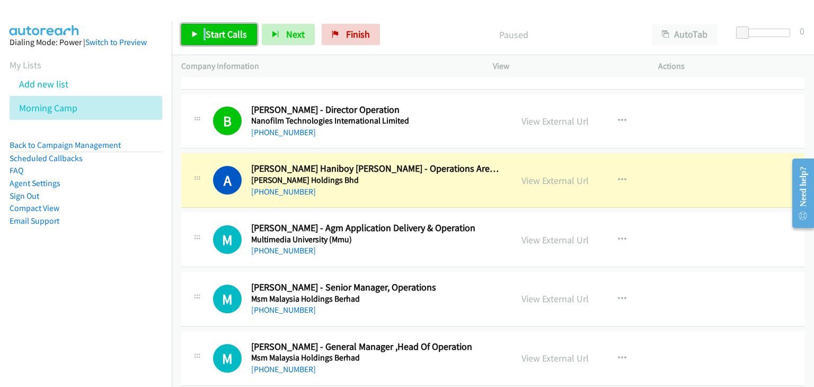
click at [220, 26] on link "Start Calls" at bounding box center [219, 34] width 76 height 21
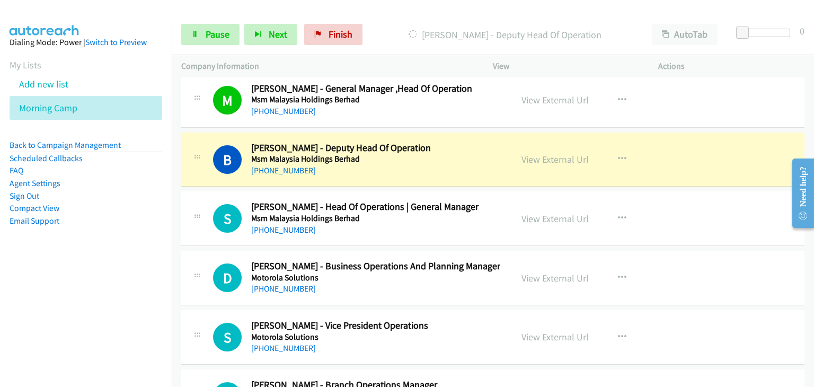
scroll to position [4337, 0]
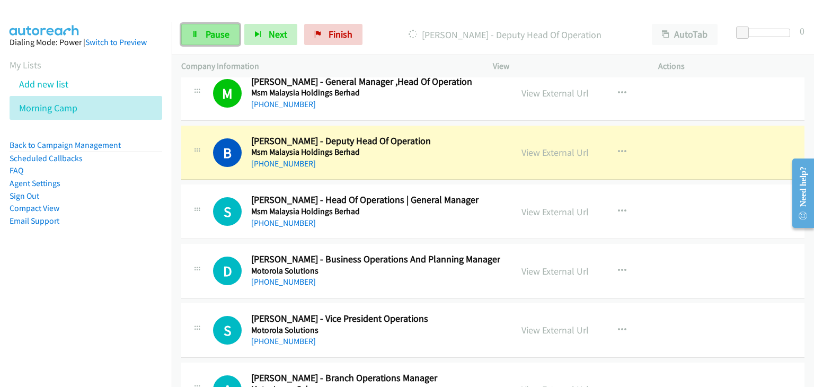
click at [227, 35] on span "Pause" at bounding box center [217, 34] width 24 height 12
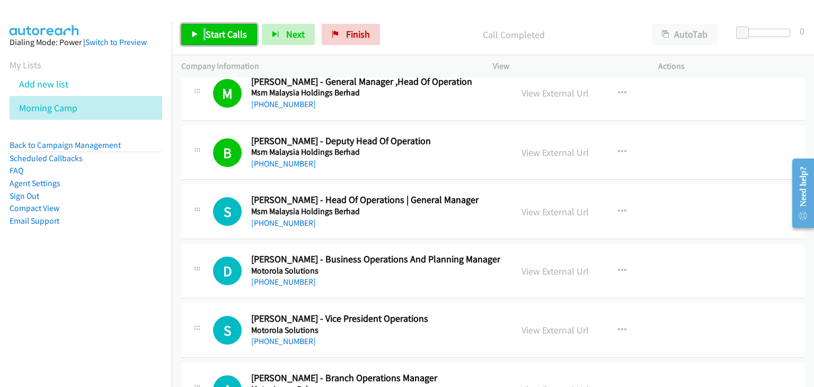
click at [229, 32] on span "Start Calls" at bounding box center [225, 34] width 41 height 12
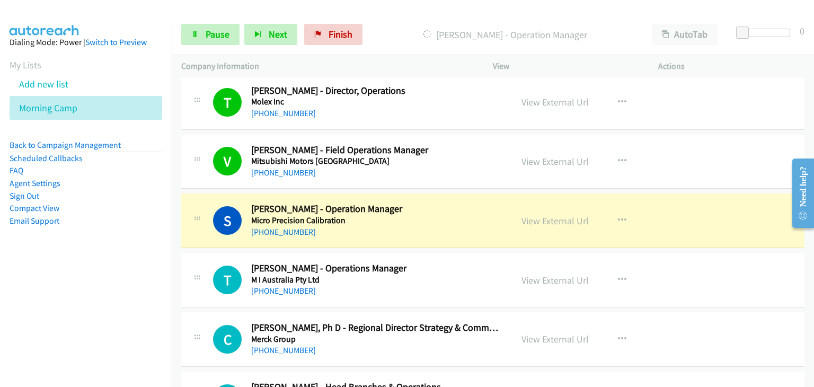
scroll to position [5025, 0]
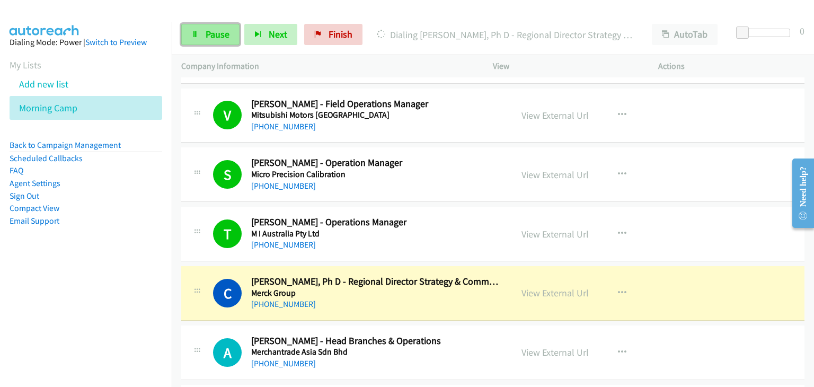
click at [217, 37] on span "Pause" at bounding box center [217, 34] width 24 height 12
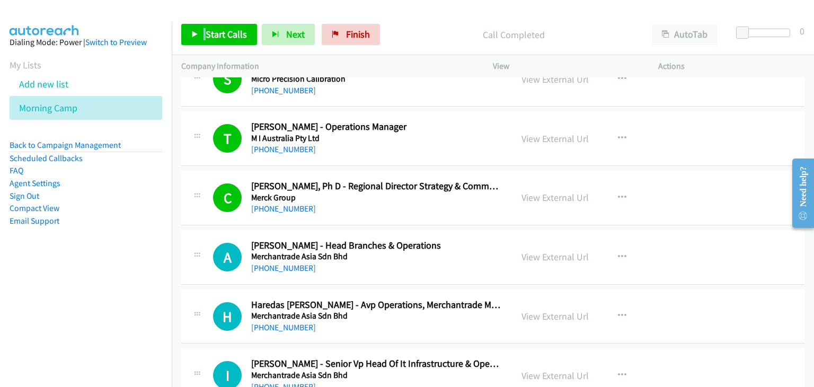
scroll to position [5184, 0]
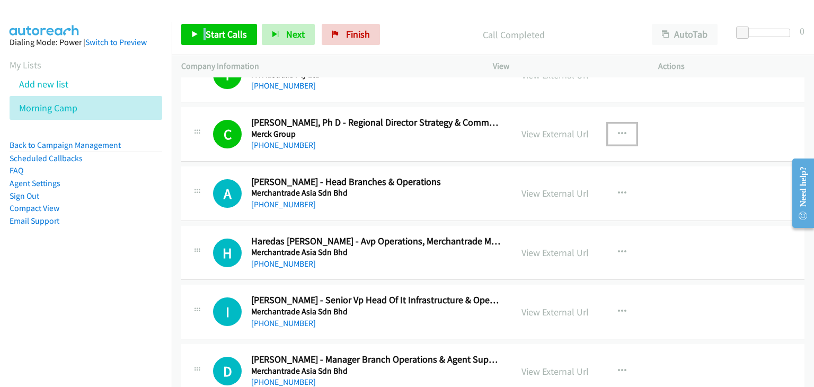
click at [623, 123] on button "button" at bounding box center [621, 133] width 29 height 21
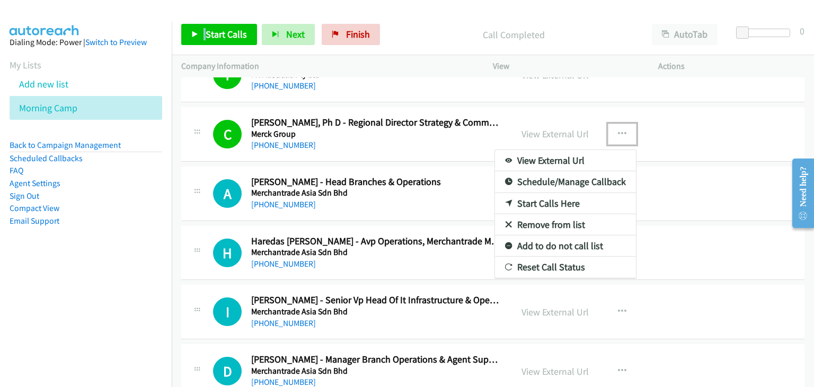
scroll to position [5078, 0]
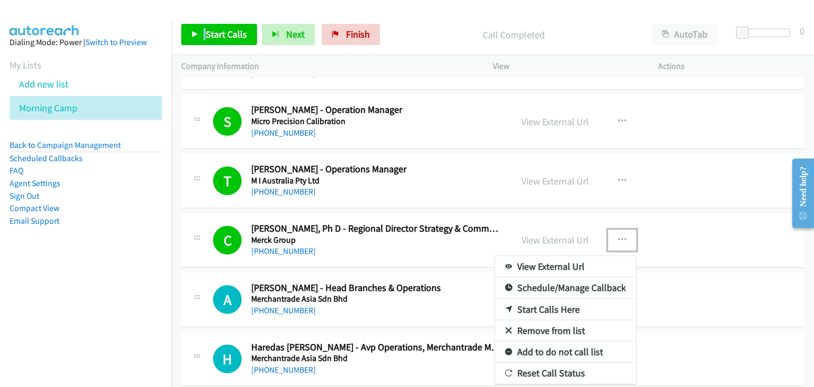
click at [615, 110] on div at bounding box center [407, 193] width 814 height 387
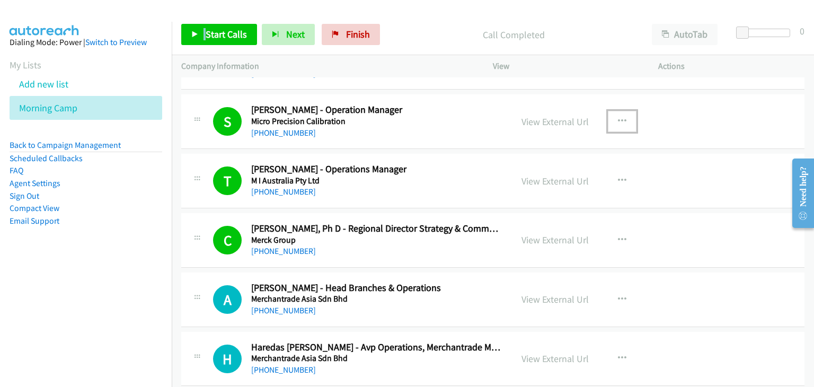
click at [619, 117] on icon "button" at bounding box center [622, 121] width 8 height 8
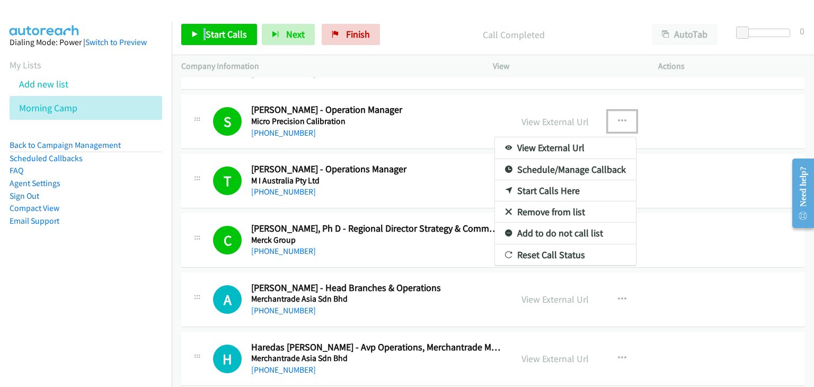
click at [561, 201] on link "Remove from list" at bounding box center [565, 211] width 141 height 21
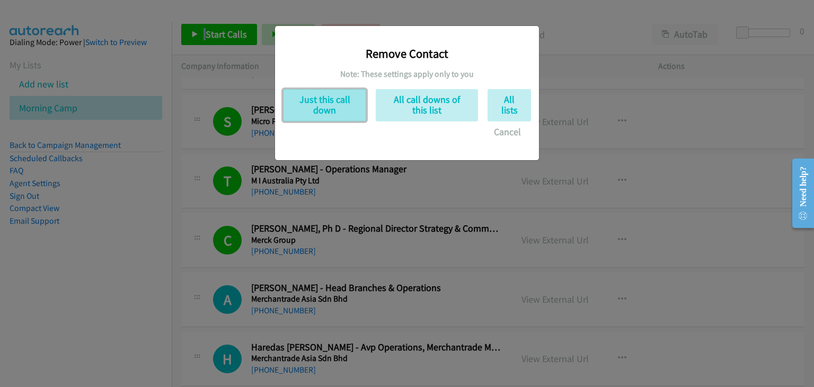
click at [328, 114] on button "Just this call down" at bounding box center [324, 105] width 83 height 32
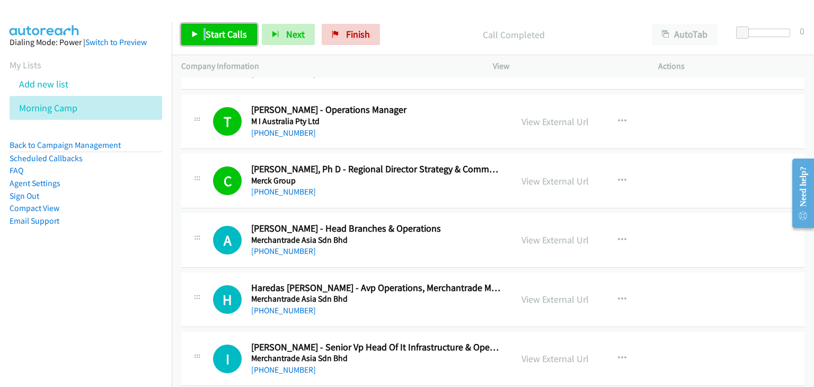
drag, startPoint x: 238, startPoint y: 26, endPoint x: 248, endPoint y: 32, distance: 11.2
click at [238, 26] on link "Start Calls" at bounding box center [219, 34] width 76 height 21
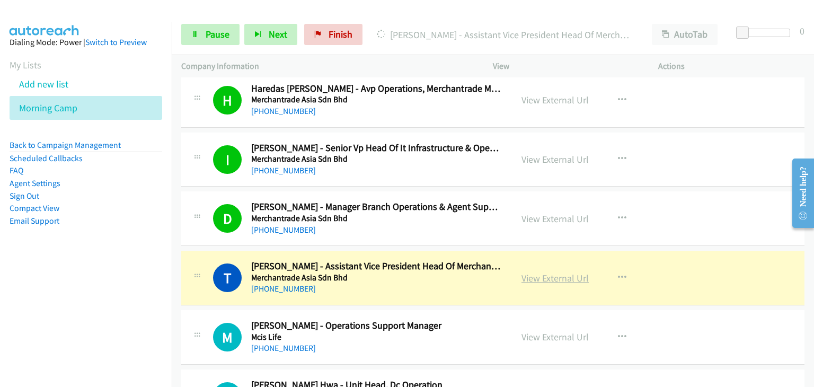
scroll to position [5343, 0]
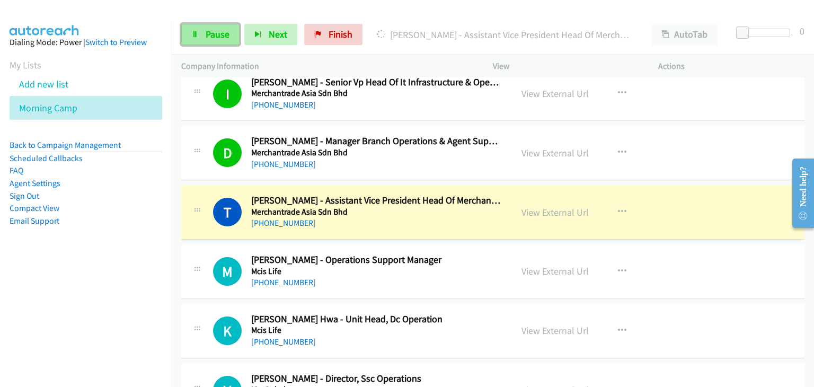
drag, startPoint x: 208, startPoint y: 32, endPoint x: 213, endPoint y: 33, distance: 5.4
click at [208, 32] on span "Pause" at bounding box center [217, 34] width 24 height 12
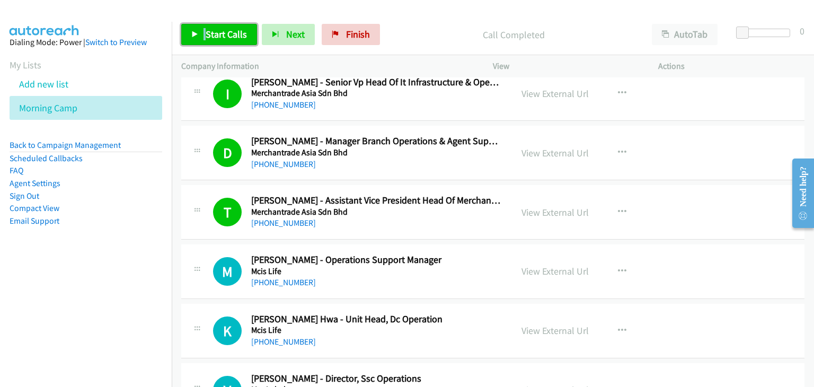
click at [249, 28] on link "Start Calls" at bounding box center [219, 34] width 76 height 21
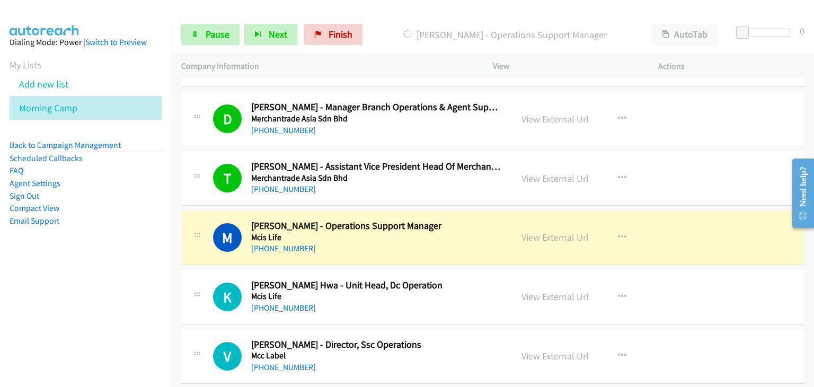
scroll to position [5396, 0]
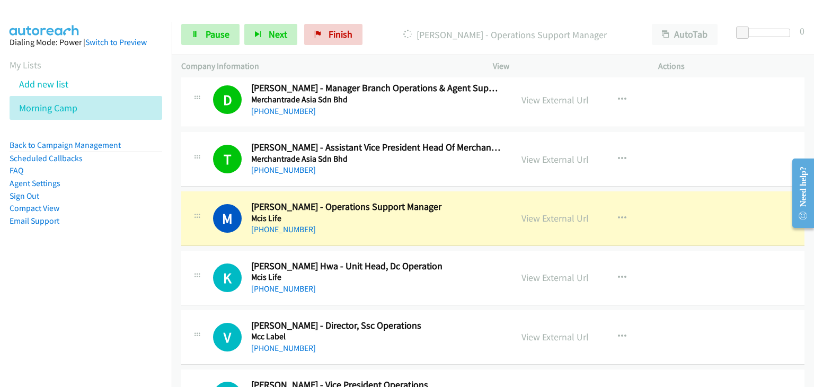
click at [602, 147] on div "View External Url View External Url Schedule/Manage Callback Start Calls Here R…" at bounding box center [599, 158] width 175 height 35
click at [618, 155] on icon "button" at bounding box center [622, 159] width 8 height 8
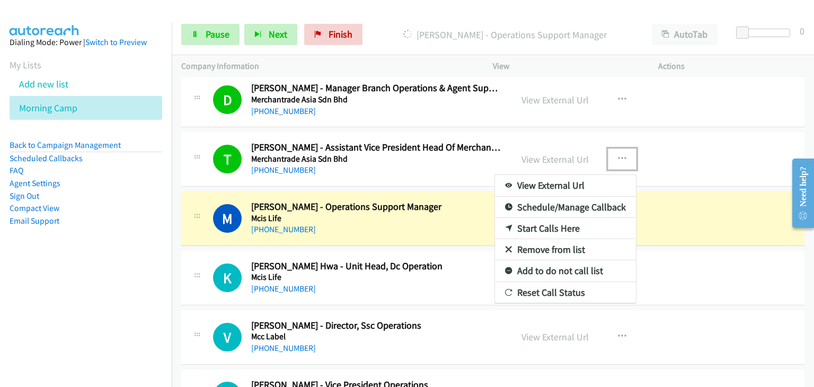
click at [551, 239] on link "Remove from list" at bounding box center [565, 249] width 141 height 21
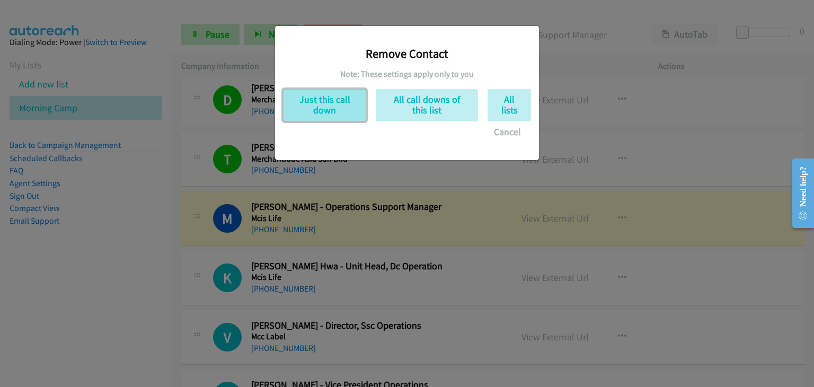
click at [321, 105] on button "Just this call down" at bounding box center [324, 105] width 83 height 32
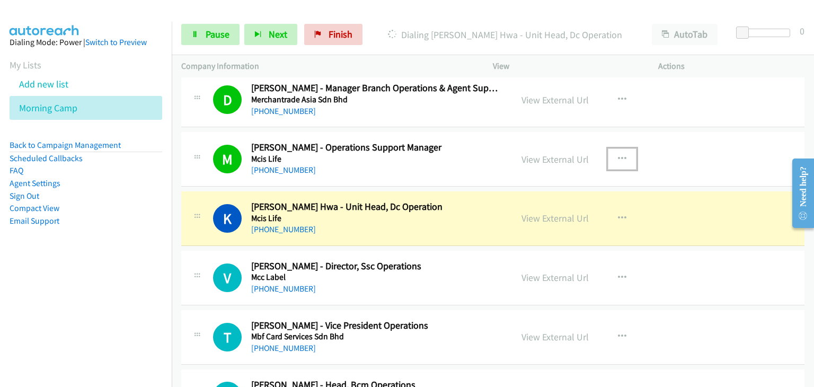
click at [625, 148] on button "button" at bounding box center [621, 158] width 29 height 21
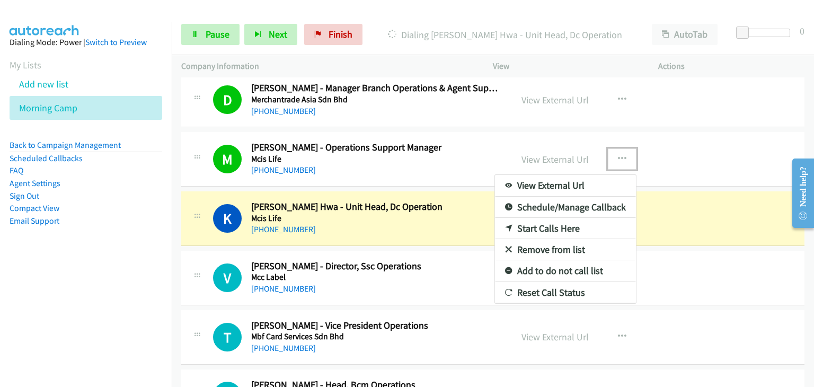
click at [545, 239] on link "Remove from list" at bounding box center [565, 249] width 141 height 21
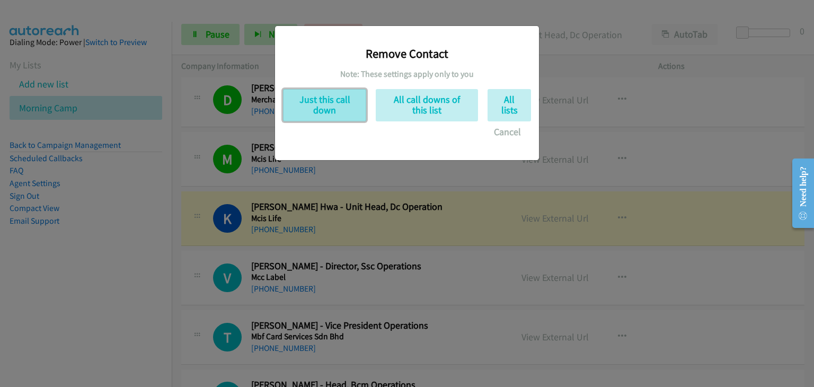
click at [302, 105] on button "Just this call down" at bounding box center [324, 105] width 83 height 32
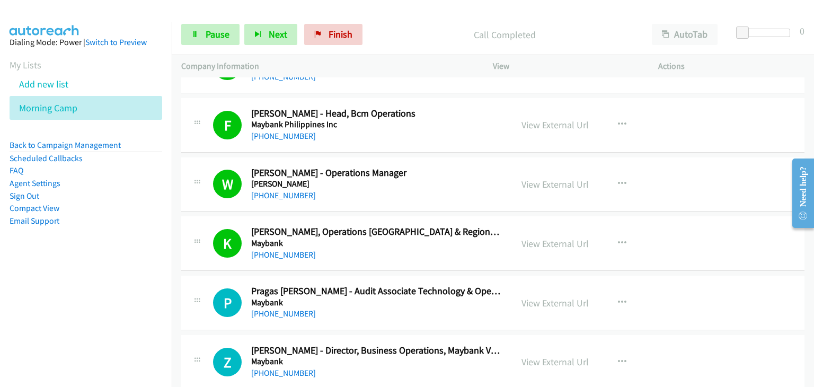
scroll to position [5714, 0]
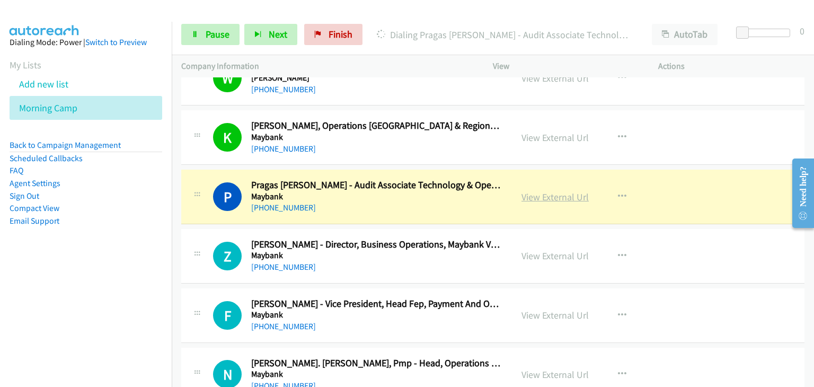
drag, startPoint x: 555, startPoint y: 186, endPoint x: 569, endPoint y: 190, distance: 14.3
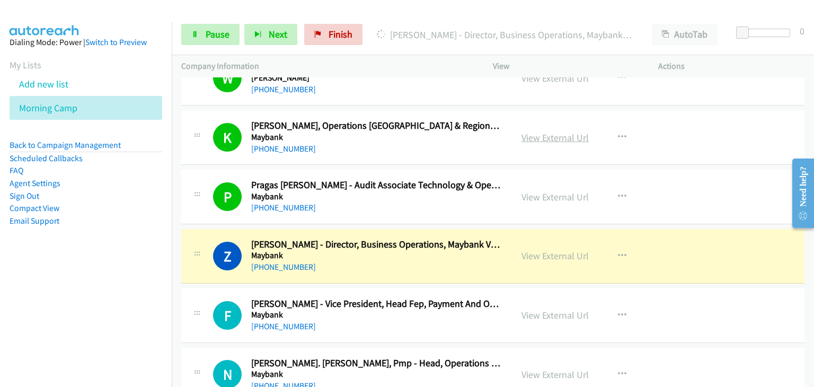
scroll to position [5767, 0]
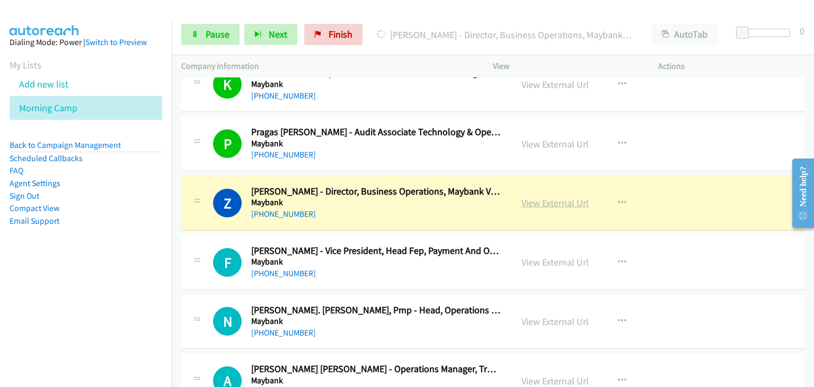
drag, startPoint x: 562, startPoint y: 193, endPoint x: 568, endPoint y: 195, distance: 5.9
click at [621, 139] on icon "button" at bounding box center [622, 143] width 8 height 8
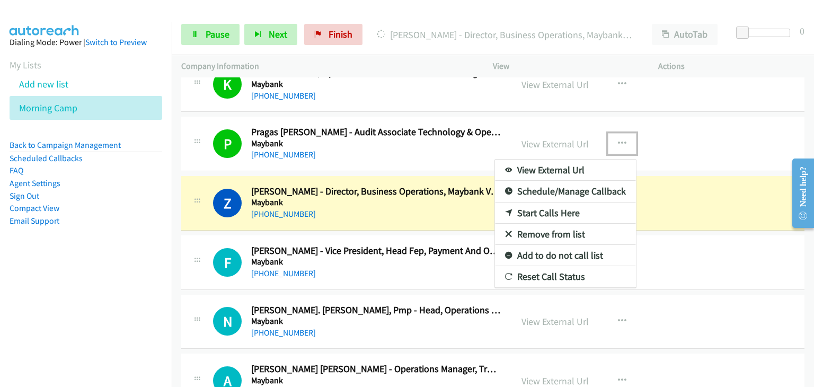
click at [545, 224] on link "Remove from list" at bounding box center [565, 234] width 141 height 21
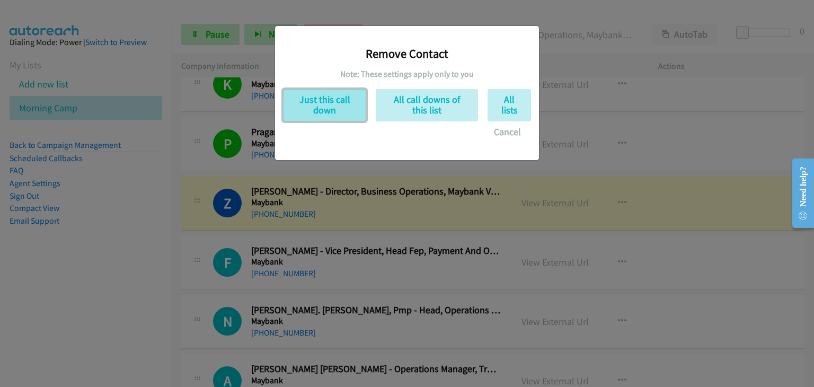
drag, startPoint x: 316, startPoint y: 105, endPoint x: 324, endPoint y: 107, distance: 7.7
click at [318, 105] on button "Just this call down" at bounding box center [324, 105] width 83 height 32
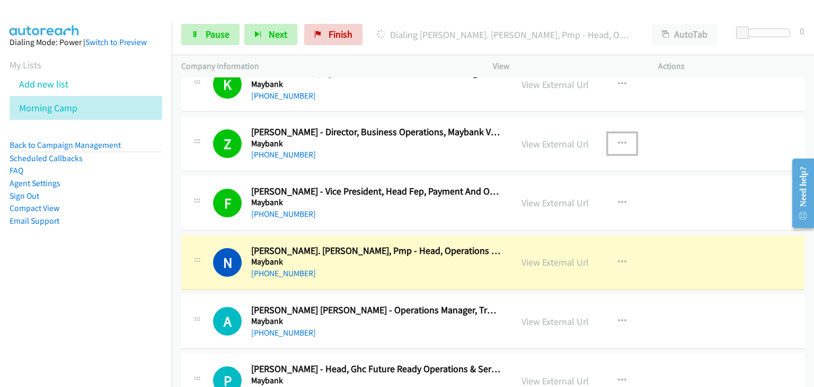
click at [618, 139] on icon "button" at bounding box center [622, 143] width 8 height 8
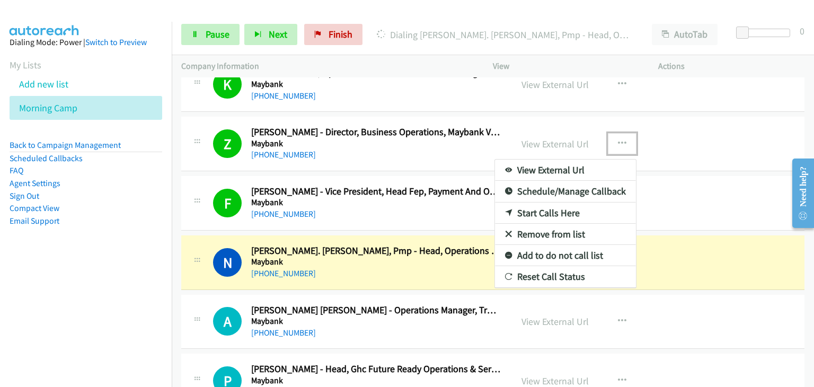
click at [538, 226] on link "Remove from list" at bounding box center [565, 234] width 141 height 21
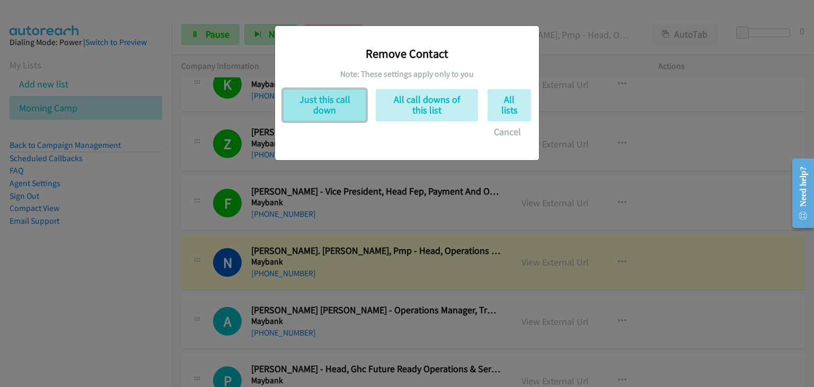
click at [310, 111] on button "Just this call down" at bounding box center [324, 105] width 83 height 32
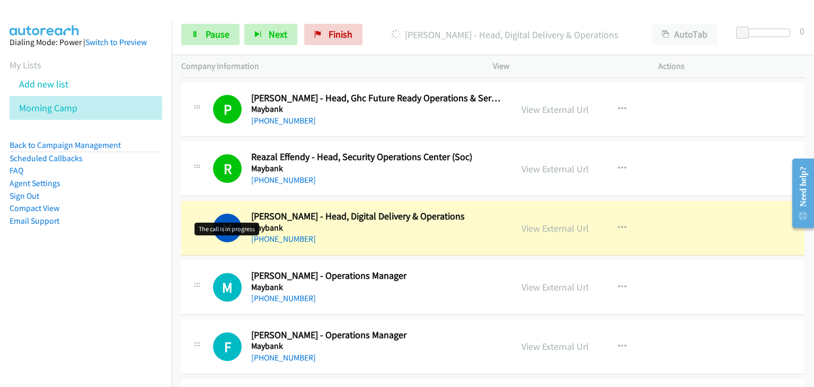
scroll to position [6084, 0]
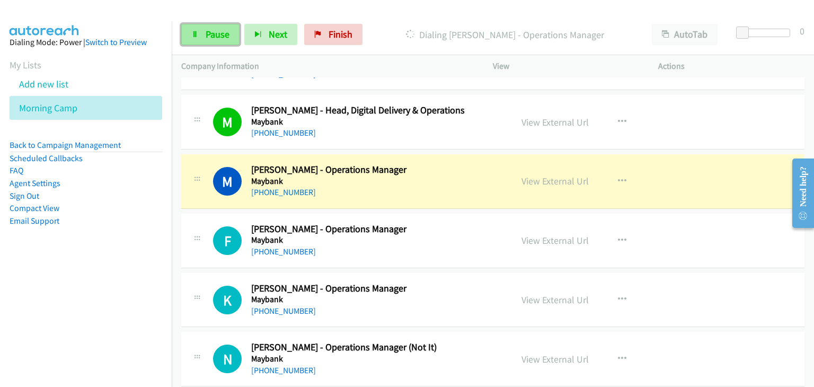
click at [200, 34] on link "Pause" at bounding box center [210, 34] width 58 height 21
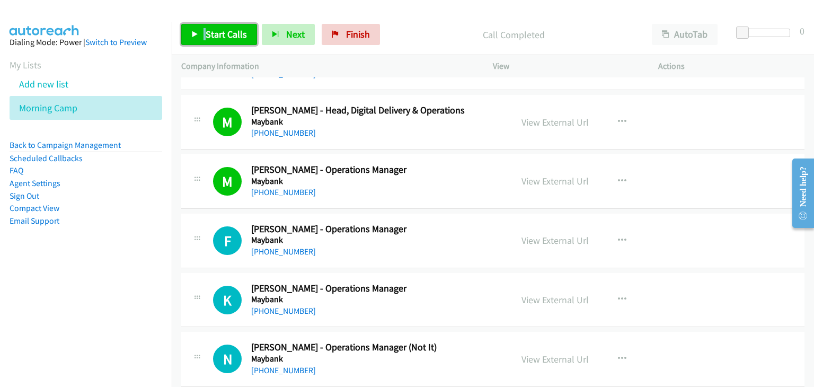
drag, startPoint x: 202, startPoint y: 35, endPoint x: 208, endPoint y: 44, distance: 10.7
click at [203, 35] on link "Start Calls" at bounding box center [219, 34] width 76 height 21
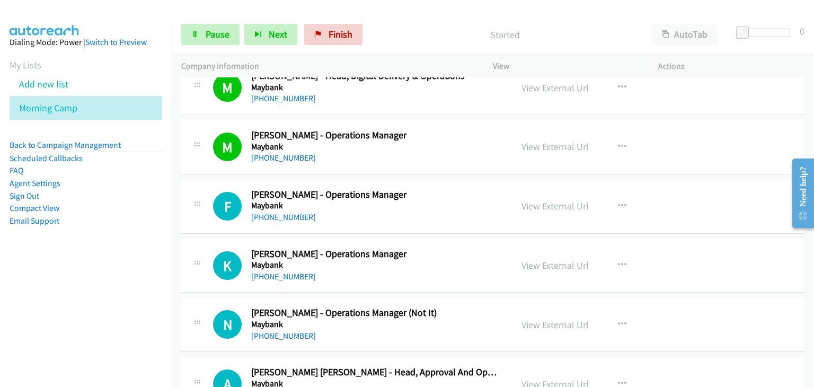
scroll to position [6137, 0]
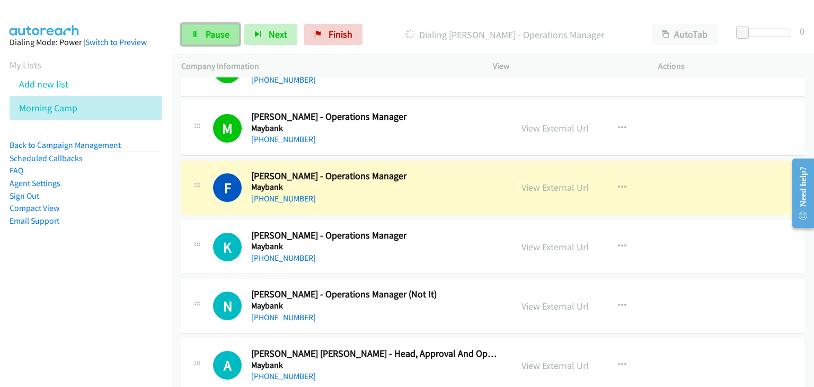
click at [207, 38] on span "Pause" at bounding box center [217, 34] width 24 height 12
